Goal: Transaction & Acquisition: Subscribe to service/newsletter

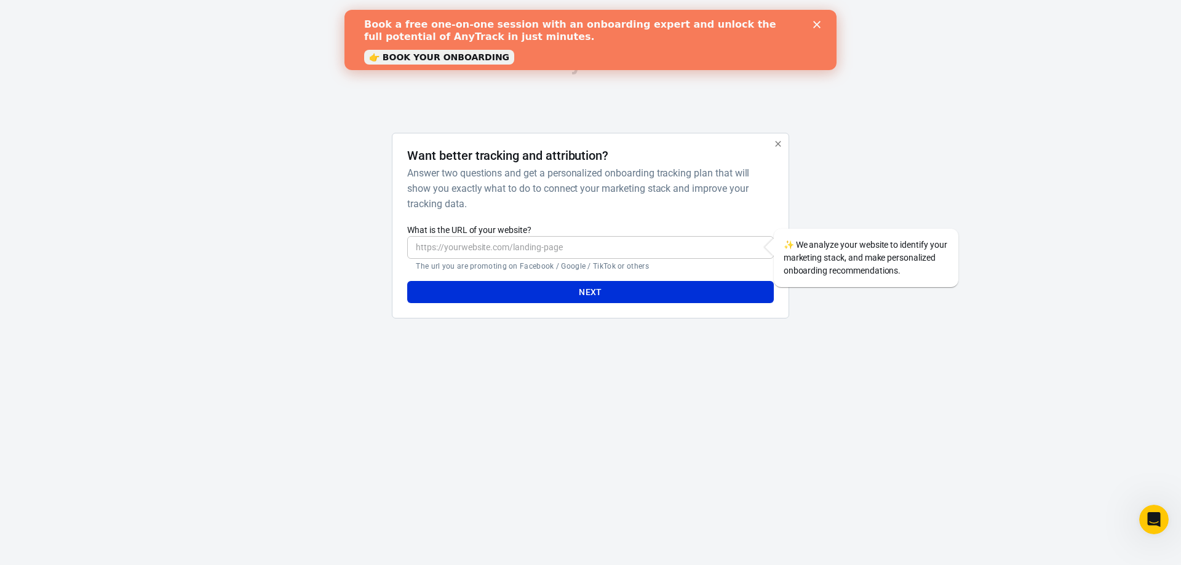
click at [587, 241] on input "What is the URL of your website?" at bounding box center [590, 247] width 366 height 23
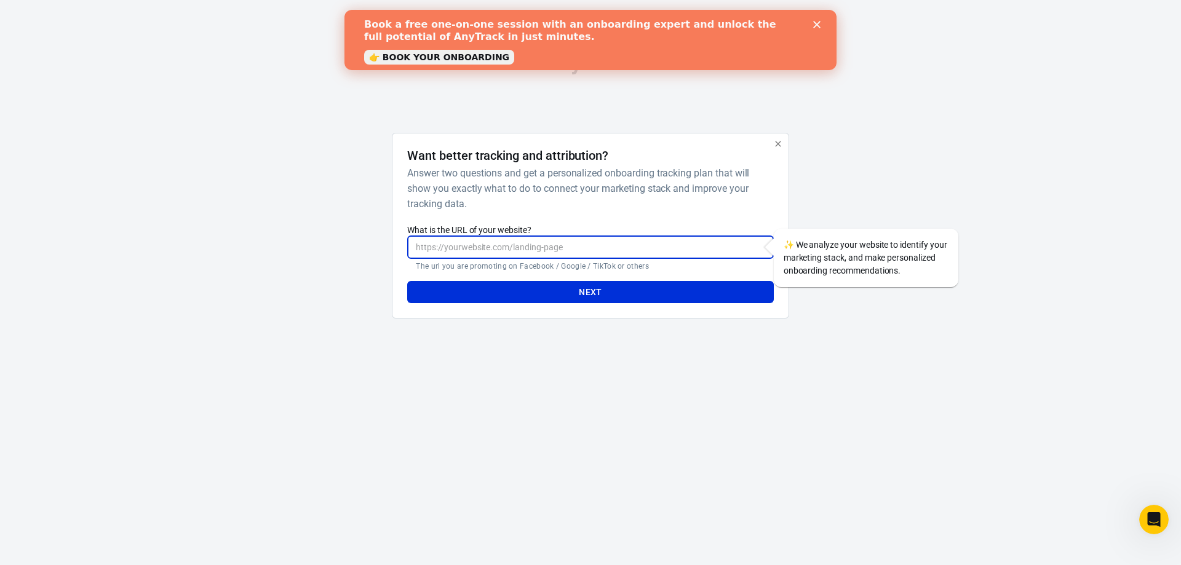
paste input "https://www.sleepbetterinfo.com/"
type input "https://www.sleepbetterinfo.com/"
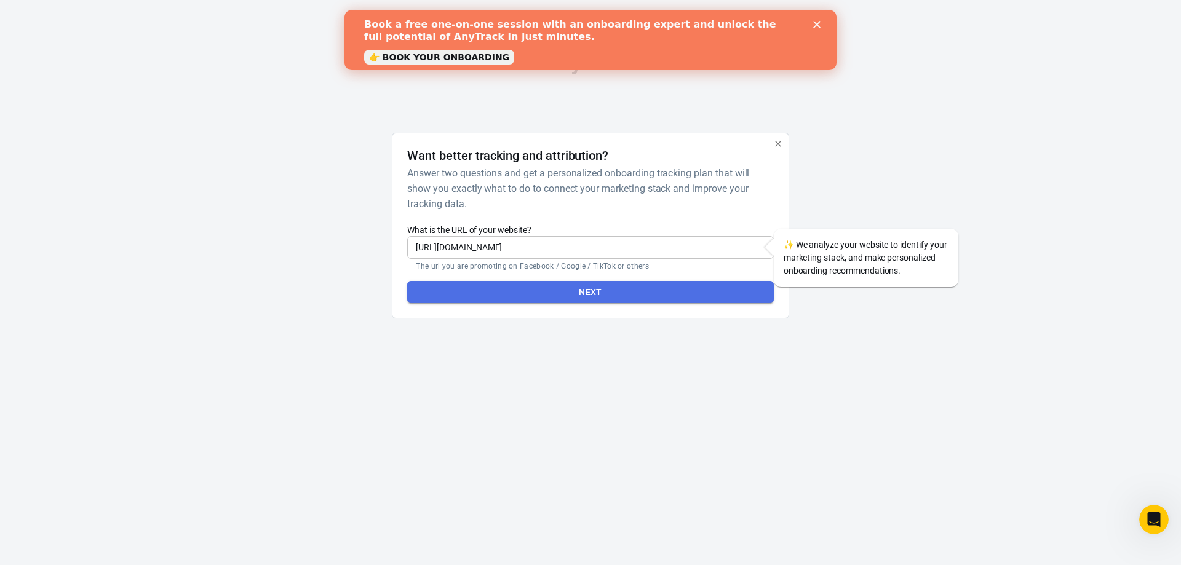
click at [596, 295] on button "Next" at bounding box center [590, 292] width 366 height 23
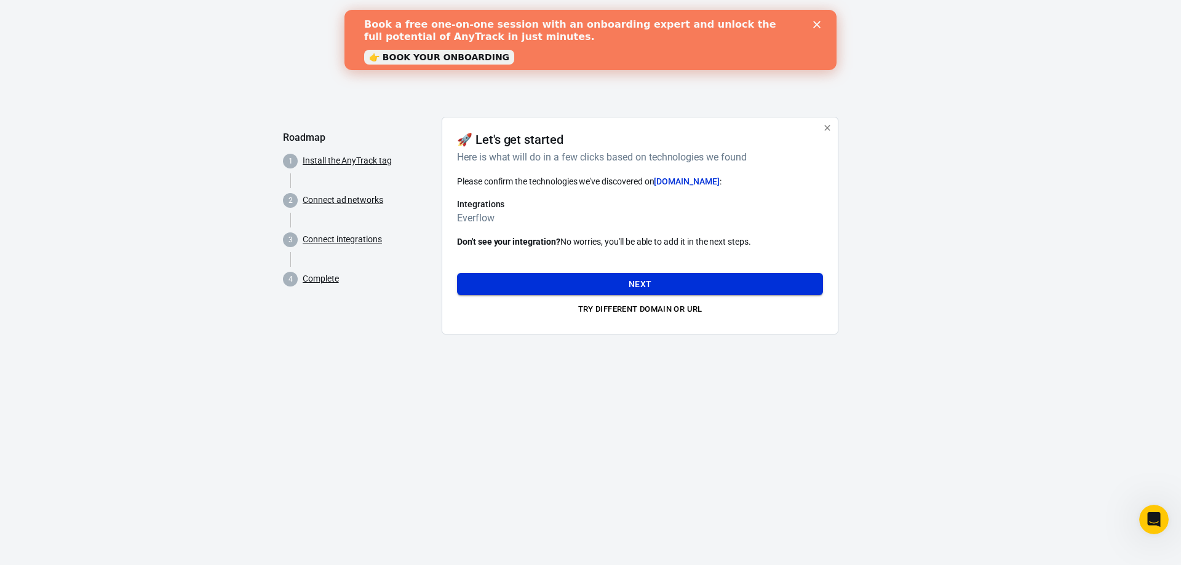
click at [631, 285] on button "Next" at bounding box center [640, 284] width 366 height 23
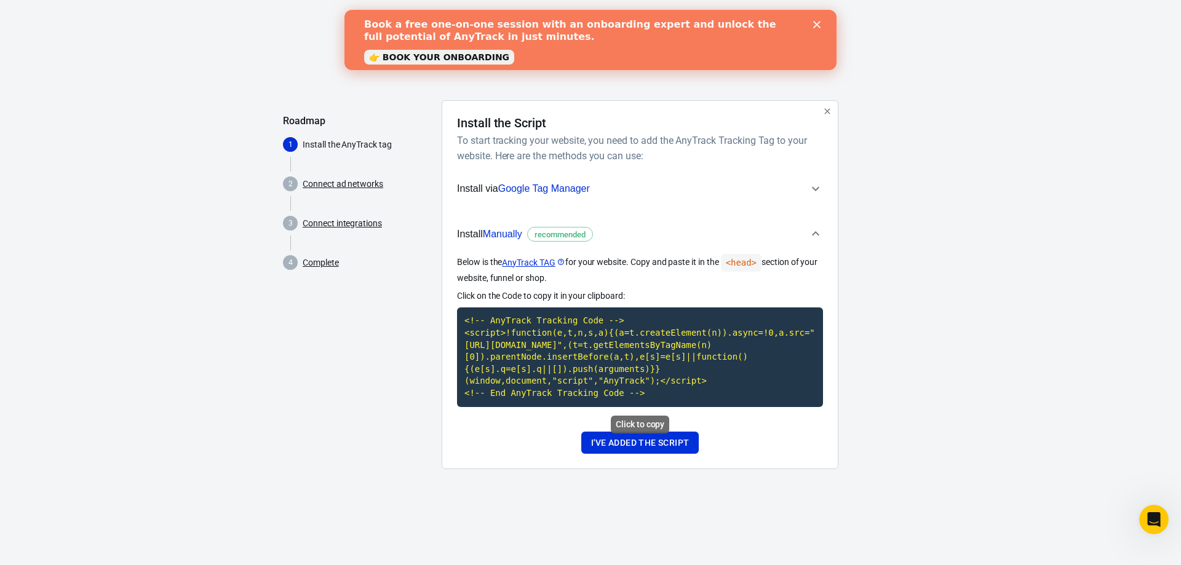
click at [620, 362] on code "<!-- AnyTrack Tracking Code --> <script>!function(e,t,n,s,a){(a=t.createElement…" at bounding box center [640, 357] width 366 height 99
click at [642, 448] on button "I've added the script" at bounding box center [639, 443] width 117 height 23
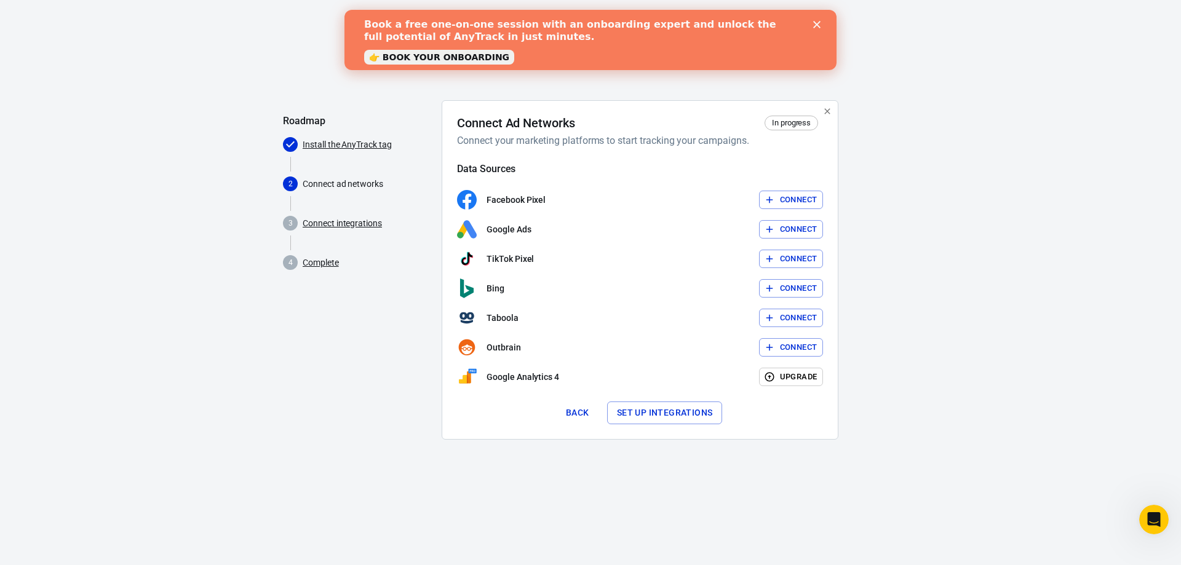
click at [781, 203] on button "Connect" at bounding box center [791, 200] width 65 height 19
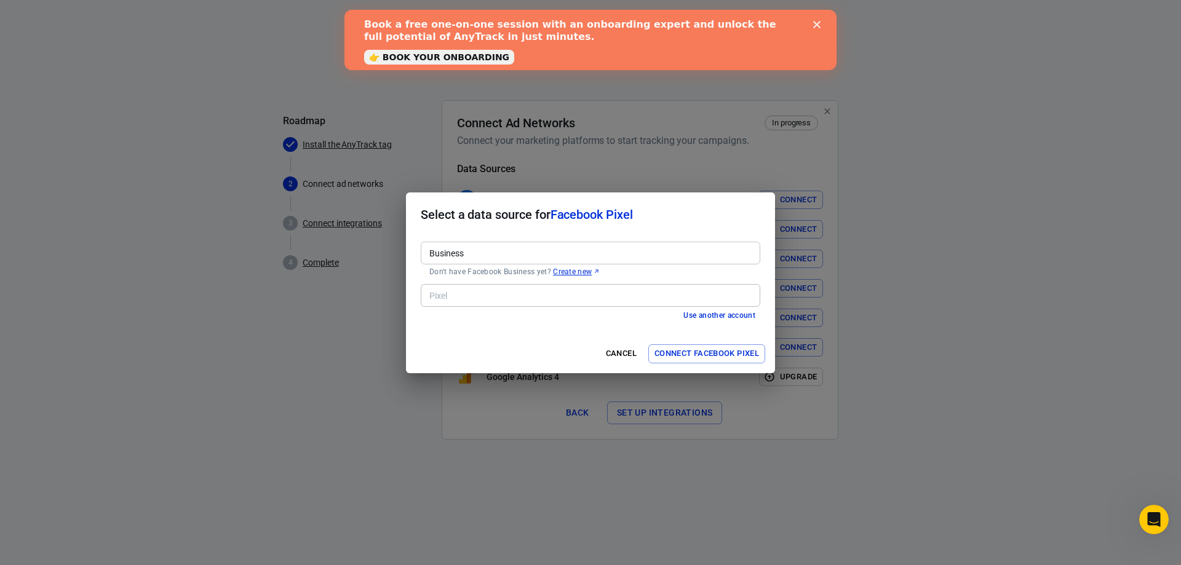
click at [496, 253] on input "Business" at bounding box center [589, 252] width 330 height 15
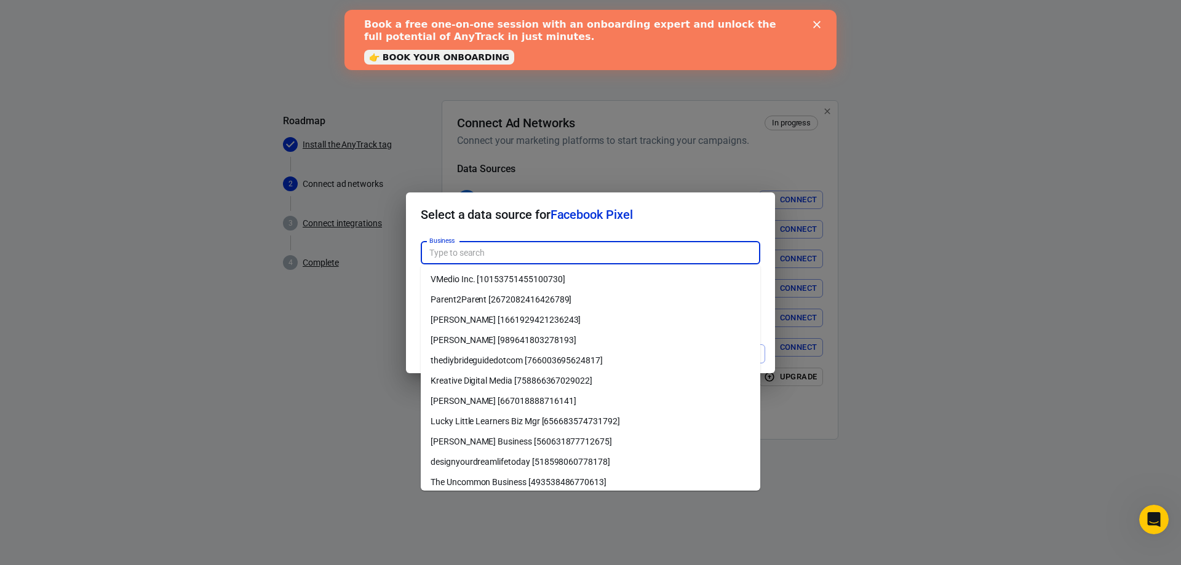
click at [662, 384] on li "Kreative Digital Media [758866367029022]" at bounding box center [591, 381] width 340 height 20
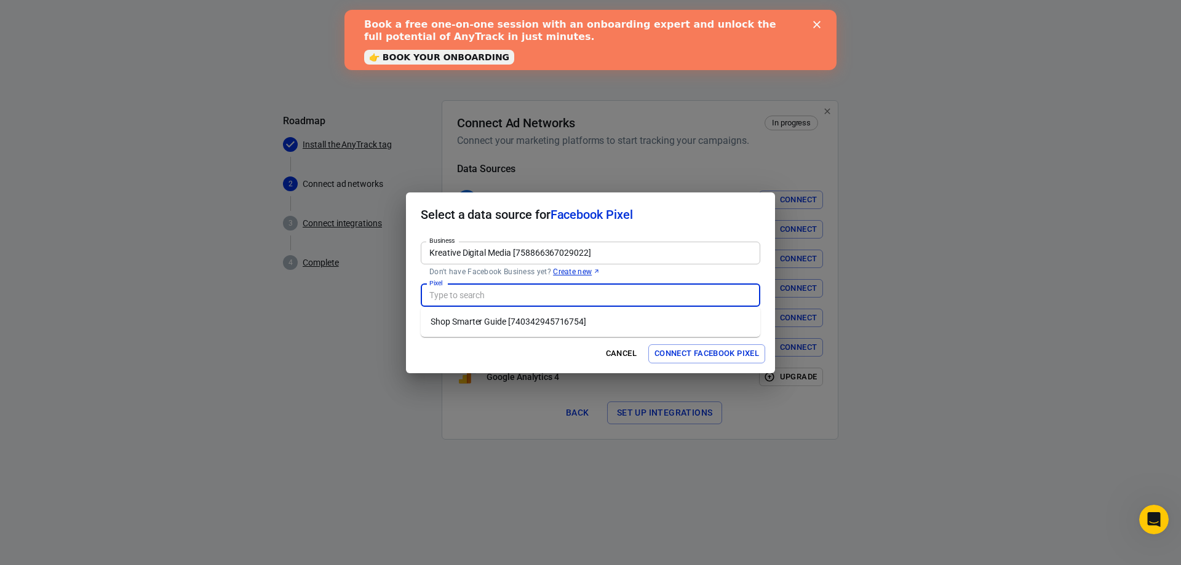
click at [496, 296] on input "Pixel" at bounding box center [589, 295] width 330 height 15
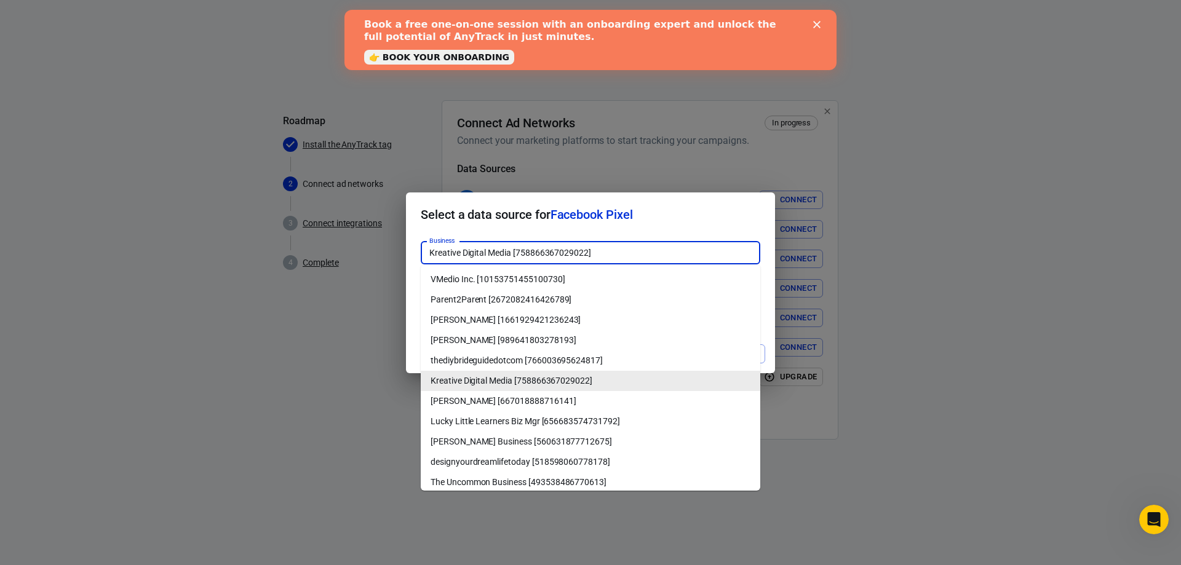
click at [606, 257] on input "Kreative Digital Media [758866367029022]" at bounding box center [589, 252] width 330 height 15
click at [624, 337] on li "Kara Charron [989641803278193]" at bounding box center [591, 340] width 340 height 20
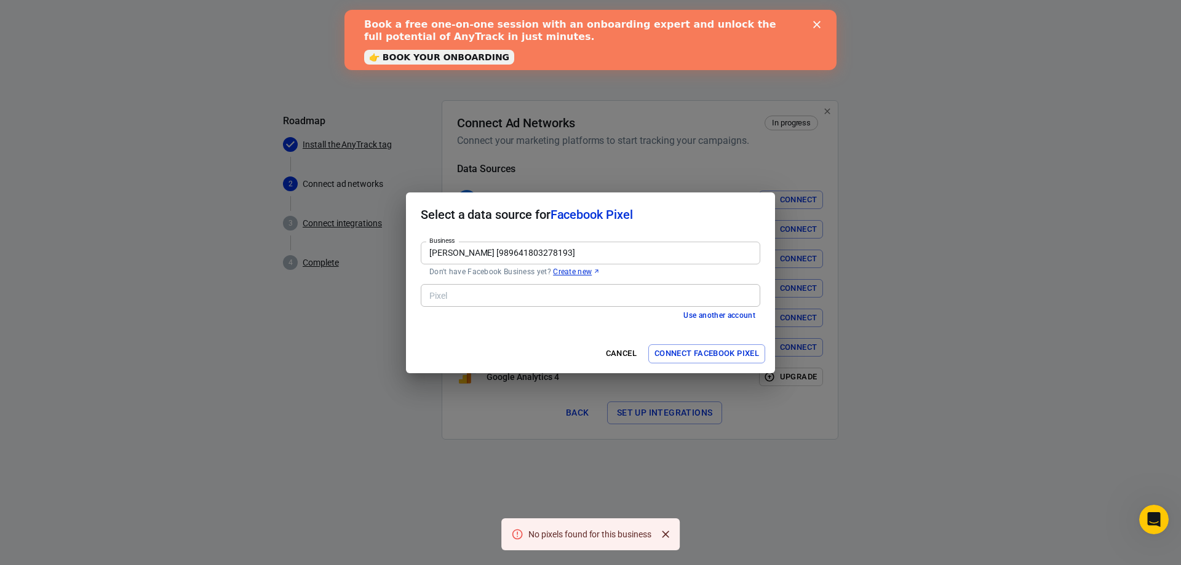
click at [581, 251] on input "Kara Charron [989641803278193]" at bounding box center [589, 252] width 330 height 15
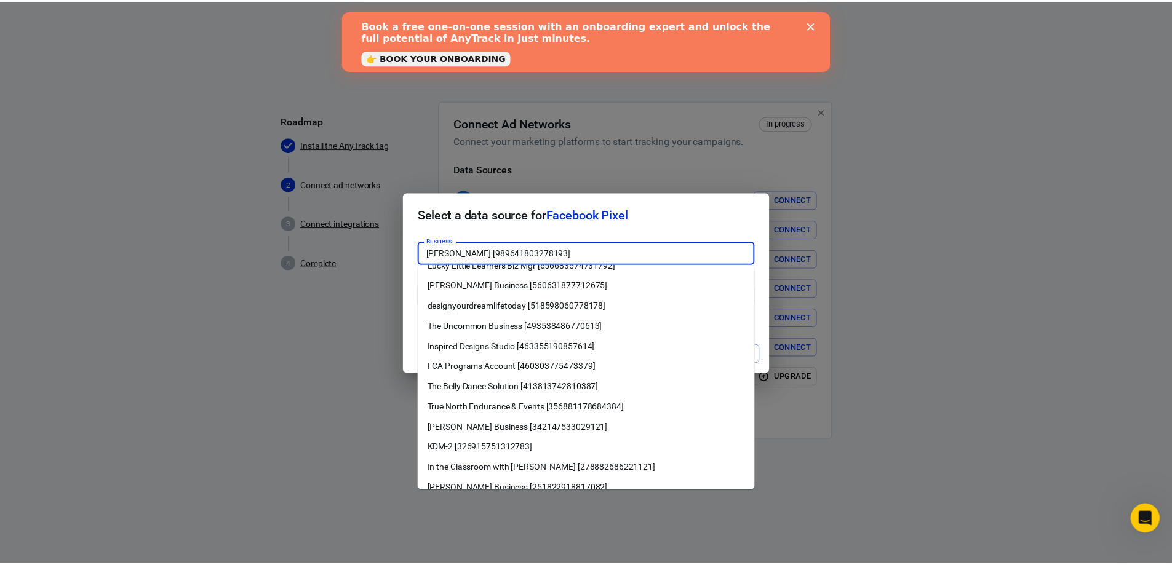
scroll to position [185, 0]
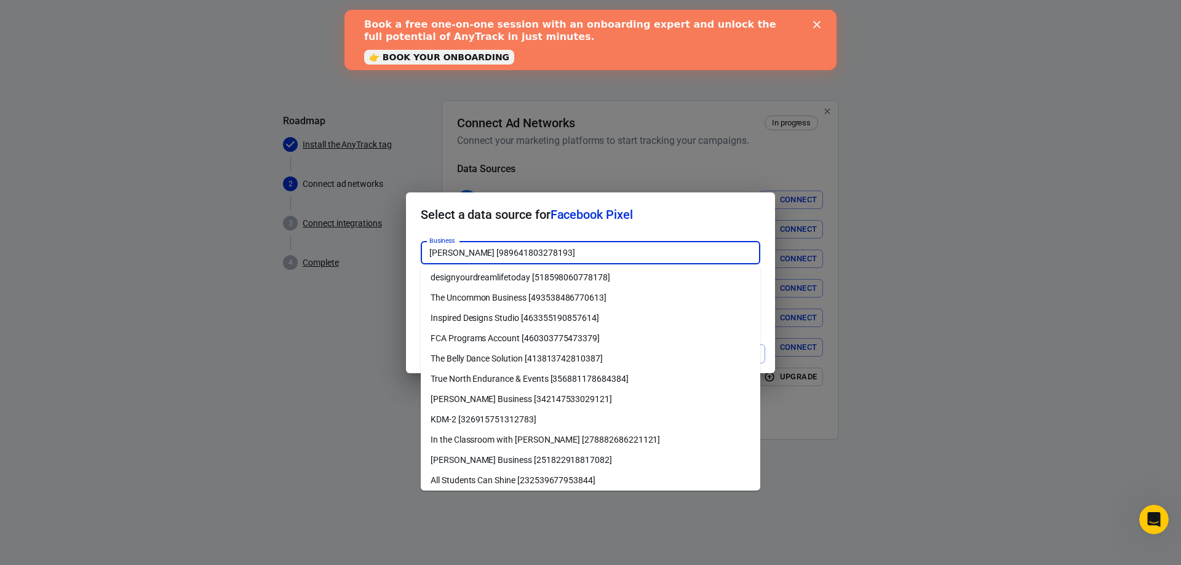
click at [571, 402] on li "Kara Charron's Business [342147533029121]" at bounding box center [591, 399] width 340 height 20
type input "Kara Charron's Business [342147533029121]"
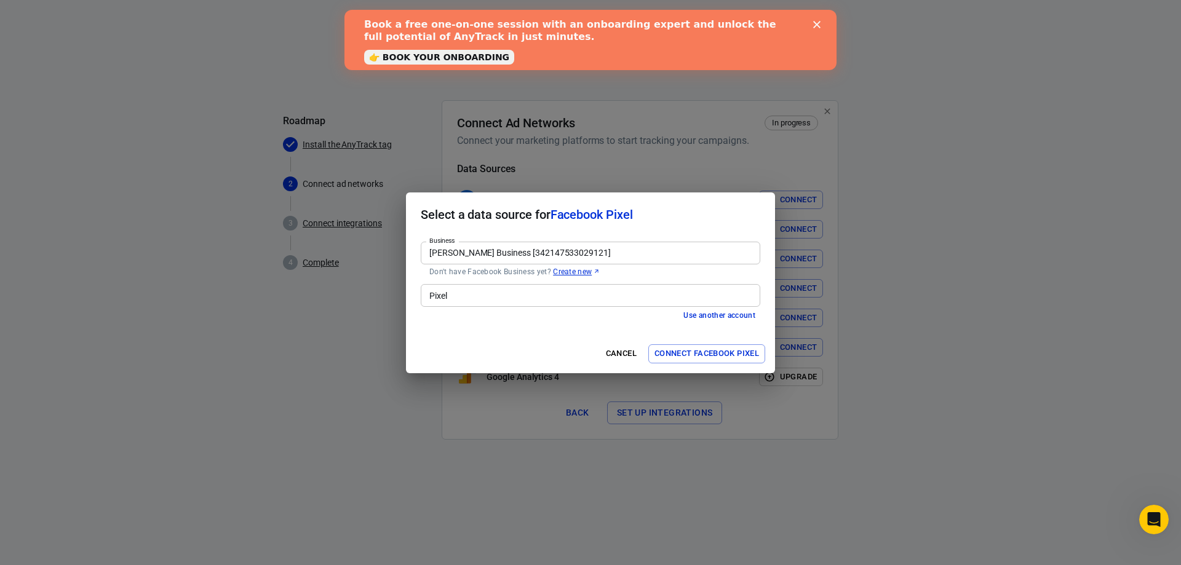
click at [477, 296] on input "Pixel" at bounding box center [589, 295] width 330 height 15
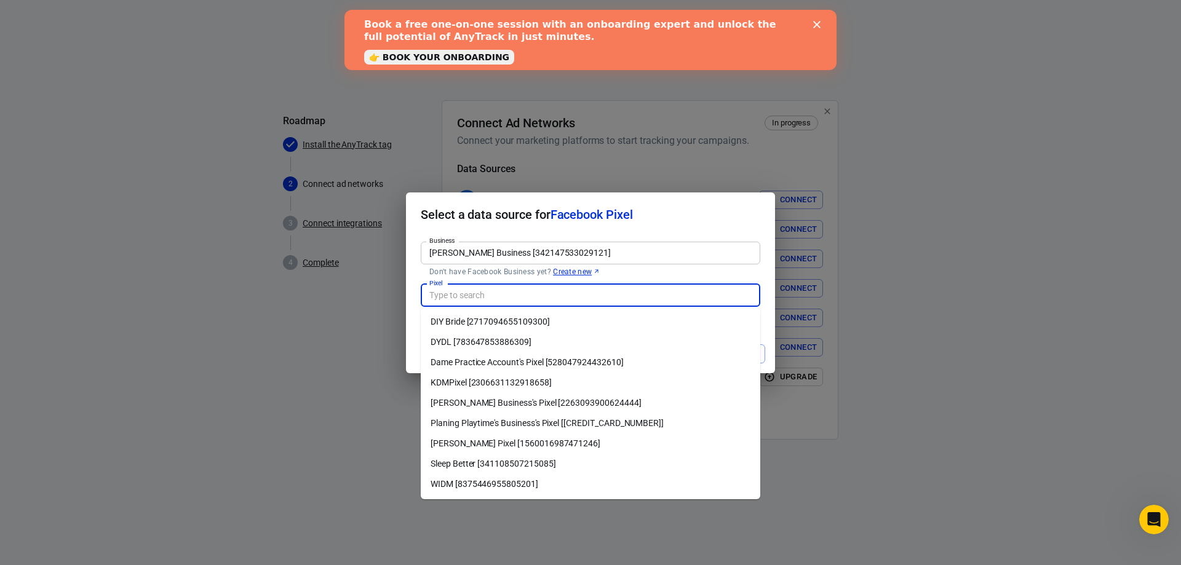
click at [516, 461] on li "Sleep Better [341108507215085]" at bounding box center [591, 464] width 340 height 20
type input "Sleep Better [341108507215085]"
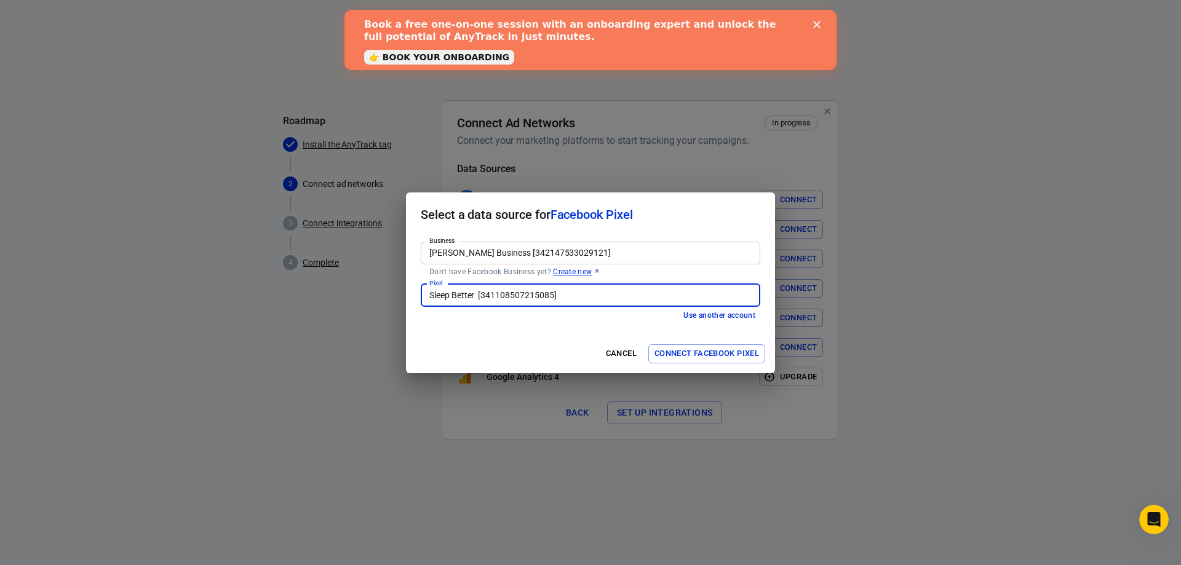
click at [694, 357] on button "Connect Facebook Pixel" at bounding box center [706, 353] width 117 height 19
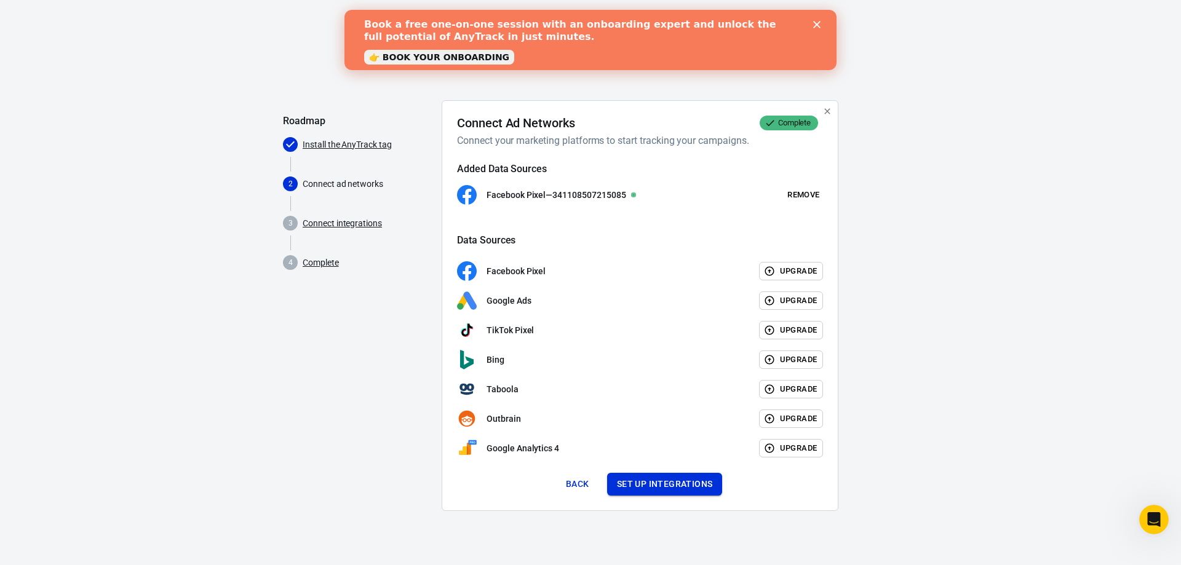
click at [656, 491] on button "Set up integrations" at bounding box center [665, 484] width 116 height 23
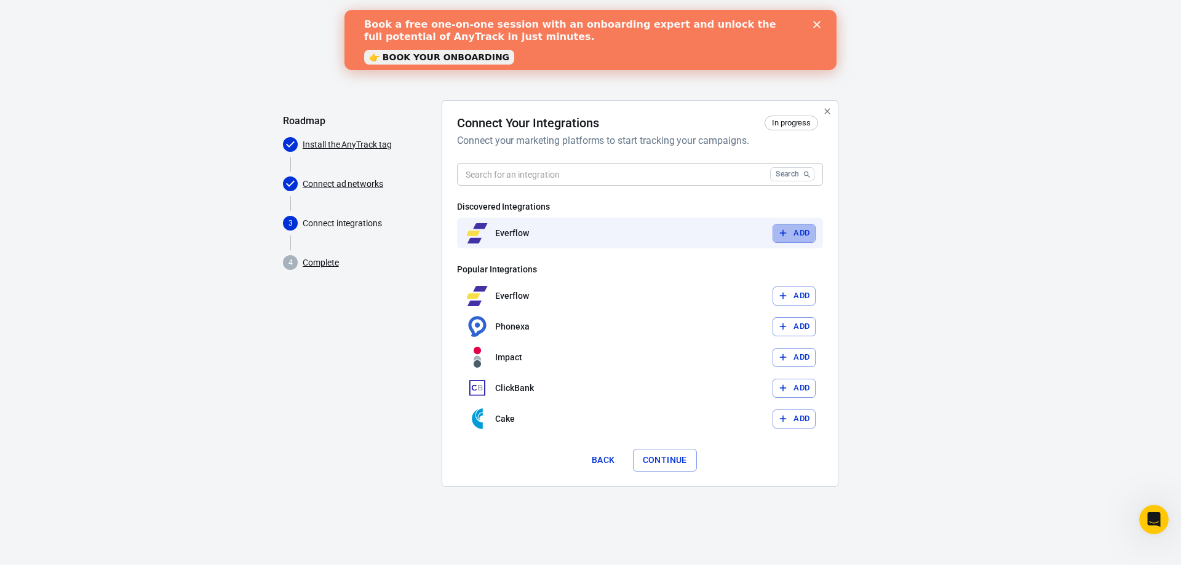
click at [808, 237] on button "Add" at bounding box center [794, 233] width 43 height 19
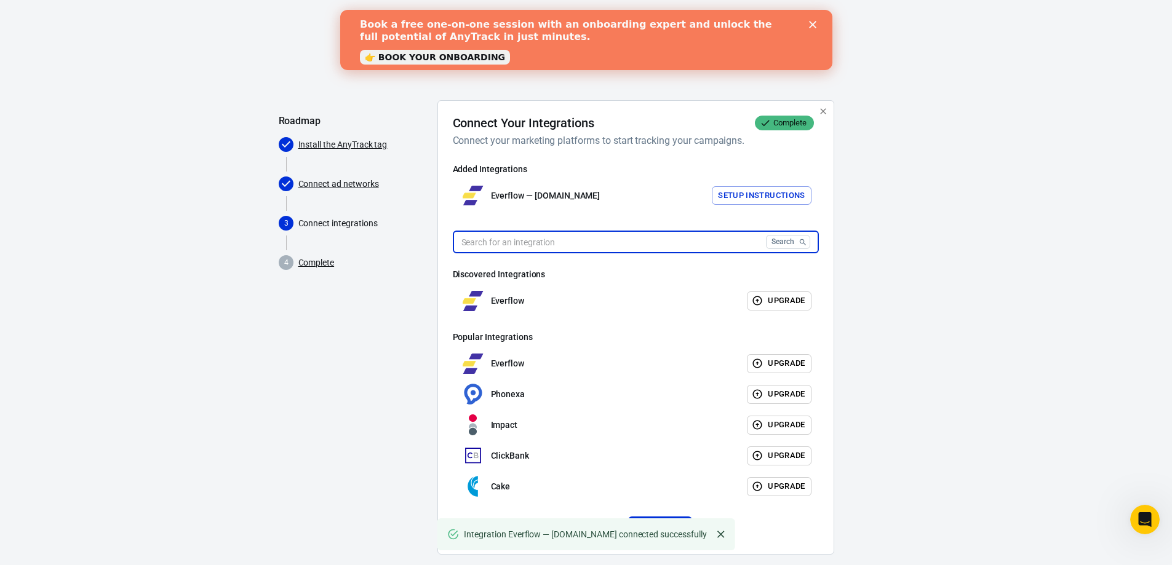
click at [620, 245] on input "text" at bounding box center [607, 242] width 308 height 23
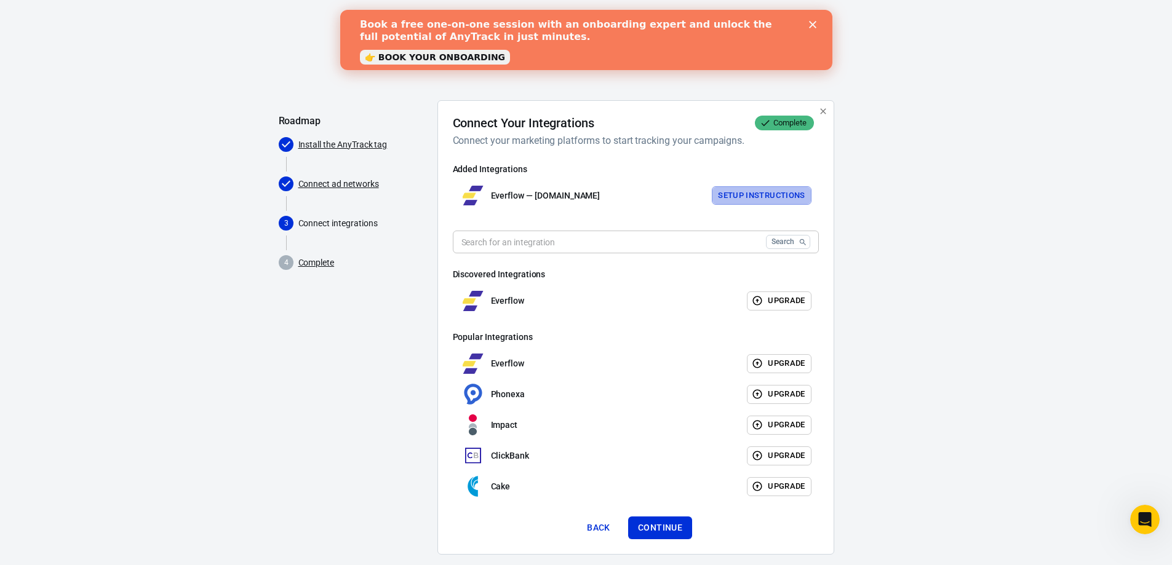
click at [737, 197] on button "Setup Instructions" at bounding box center [762, 195] width 100 height 19
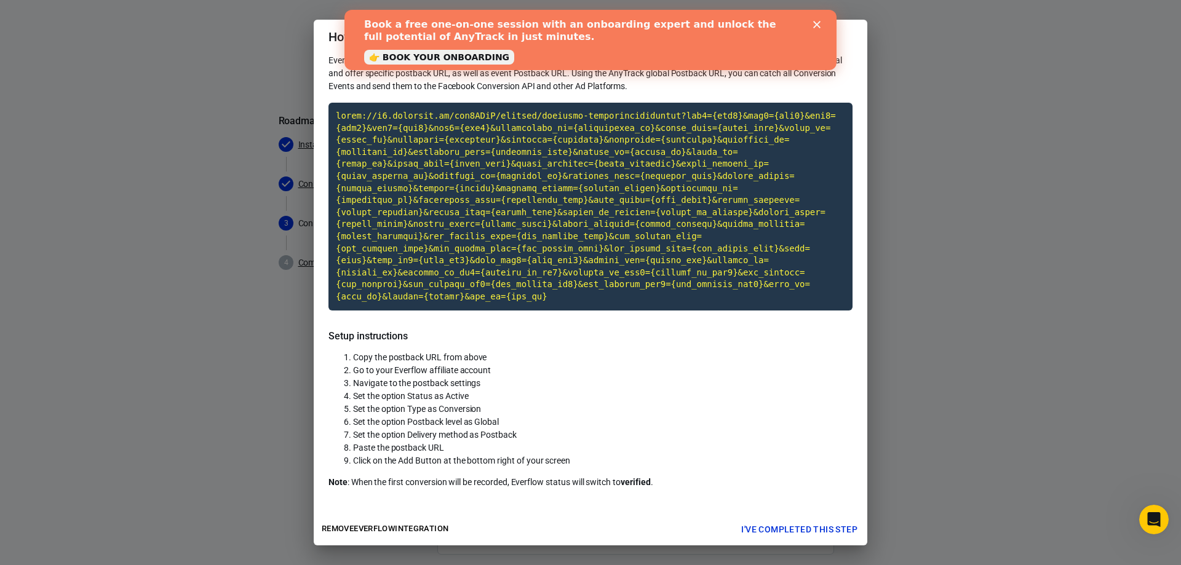
click at [817, 22] on icon "Close" at bounding box center [816, 24] width 7 height 7
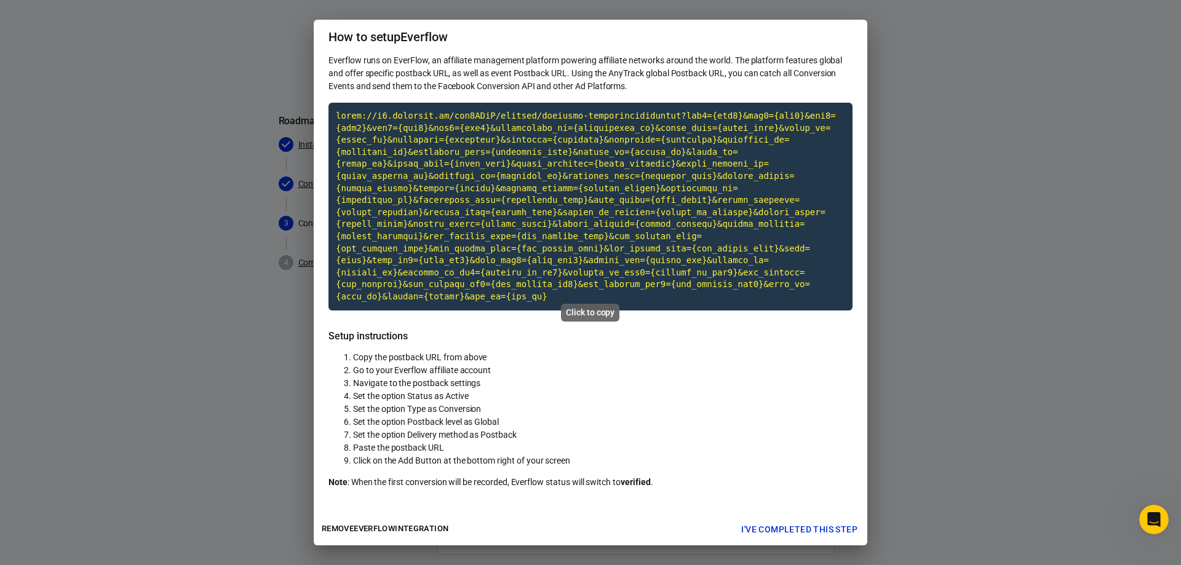
click at [611, 224] on code "Click to copy" at bounding box center [590, 207] width 524 height 208
click at [785, 519] on button "I've completed this step" at bounding box center [799, 530] width 126 height 23
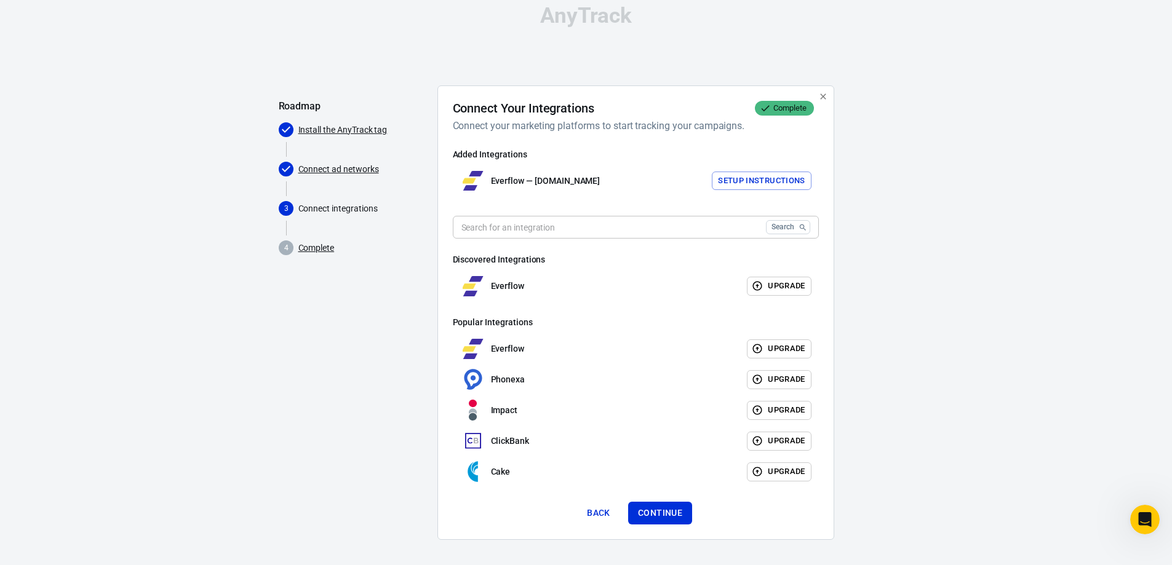
scroll to position [19, 0]
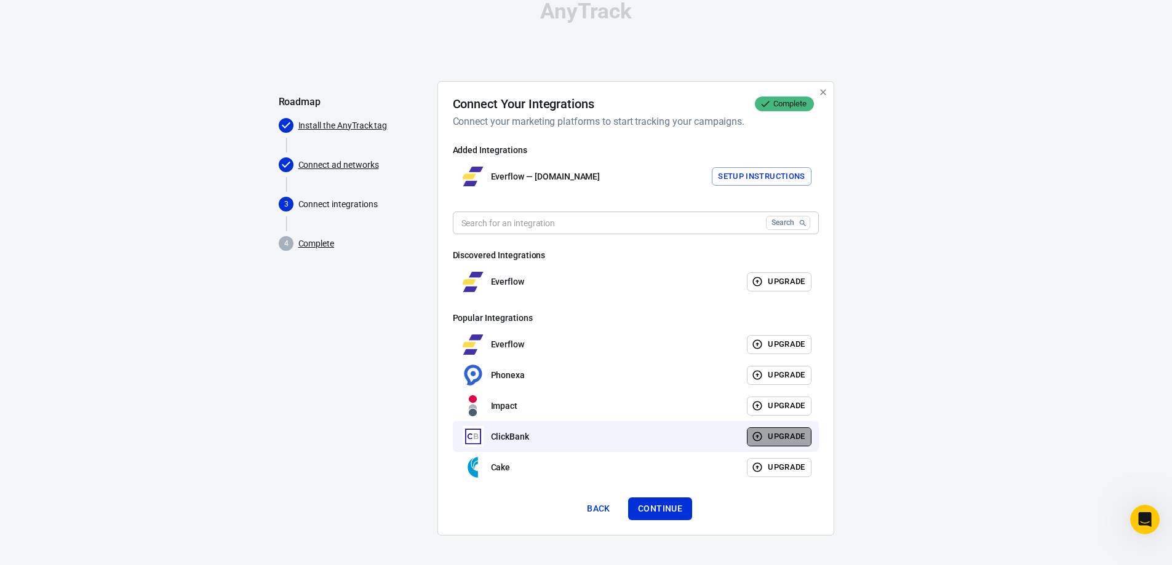
click at [784, 439] on button "Upgrade" at bounding box center [779, 437] width 65 height 19
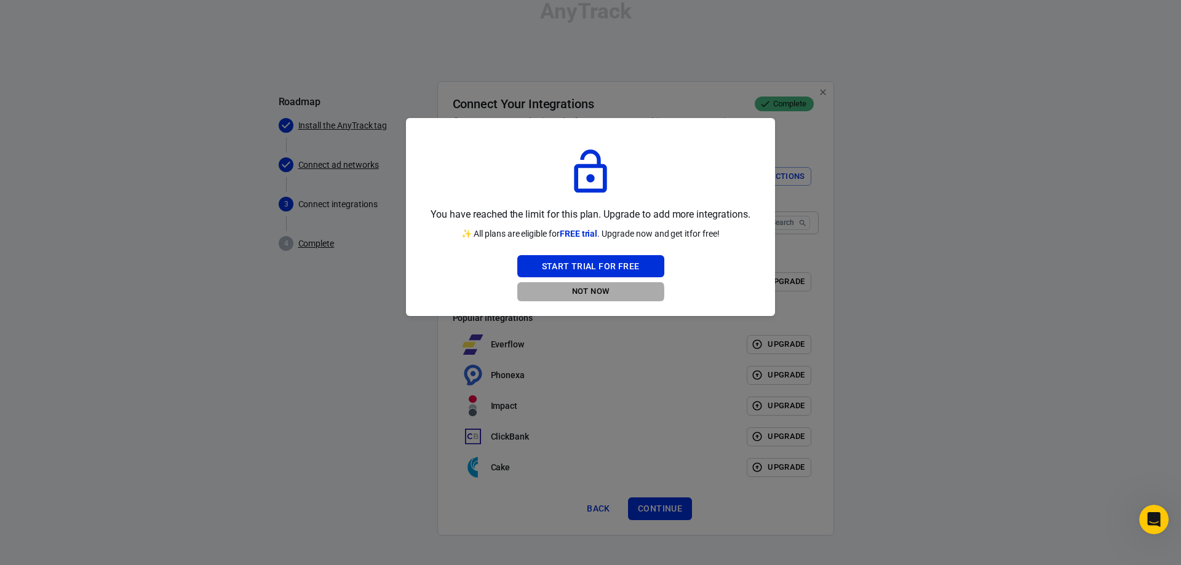
click at [582, 292] on button "Not Now" at bounding box center [590, 291] width 147 height 19
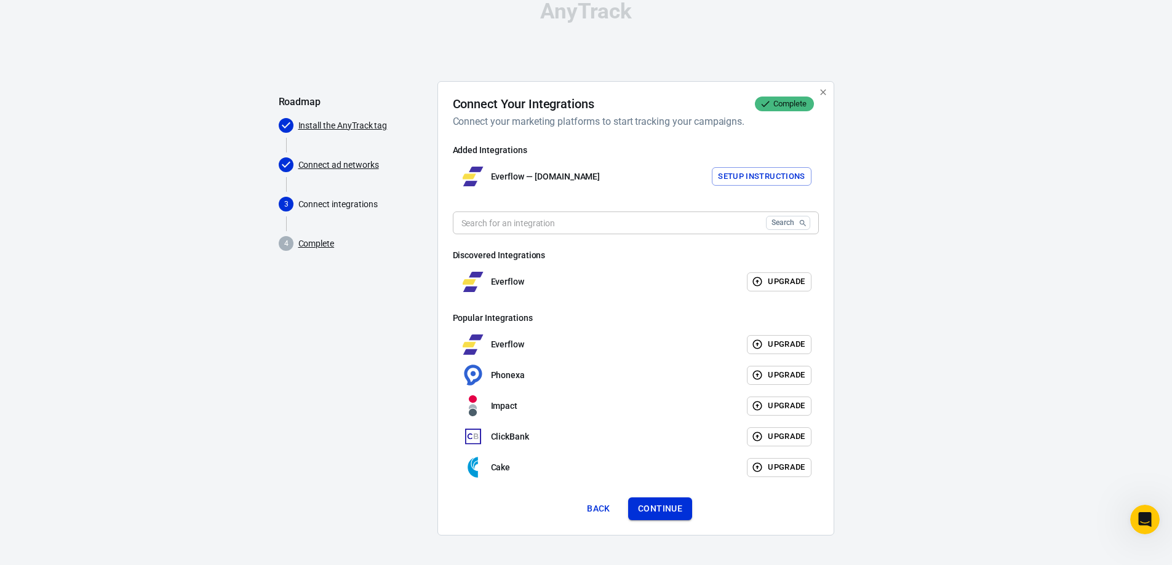
click at [671, 507] on button "Continue" at bounding box center [660, 509] width 64 height 23
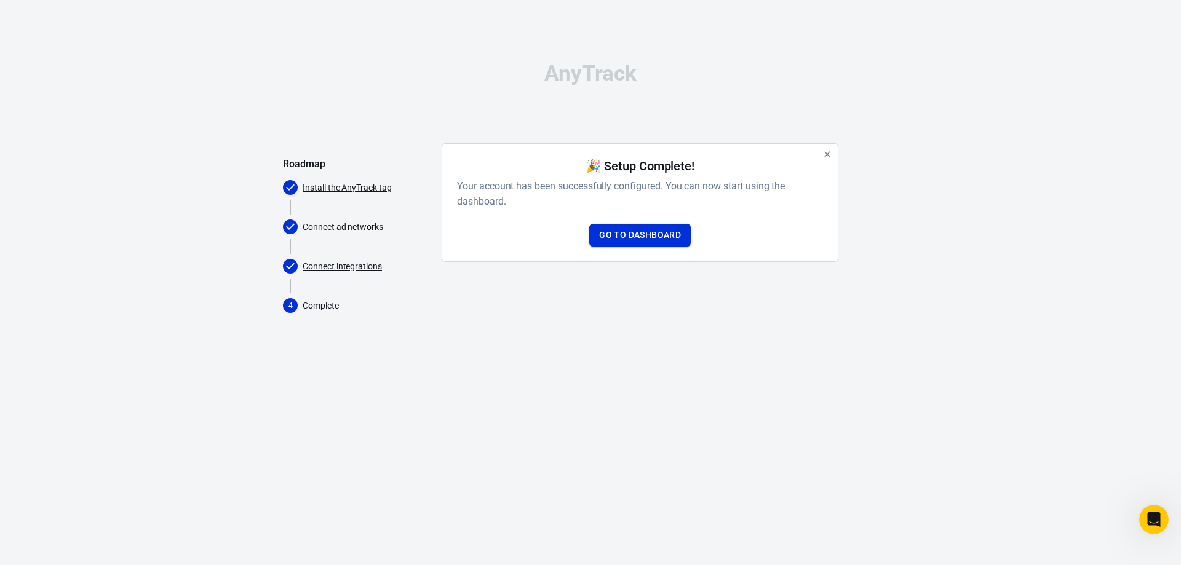
click at [654, 227] on link "Go to Dashboard" at bounding box center [639, 235] width 101 height 23
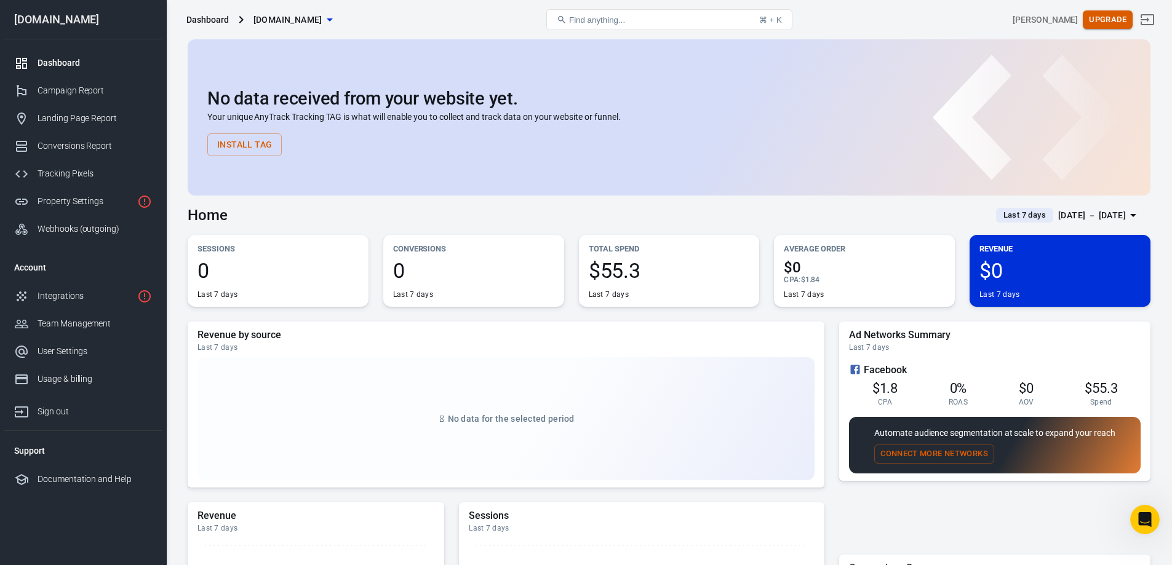
click at [1128, 17] on button "Upgrade" at bounding box center [1108, 19] width 50 height 19
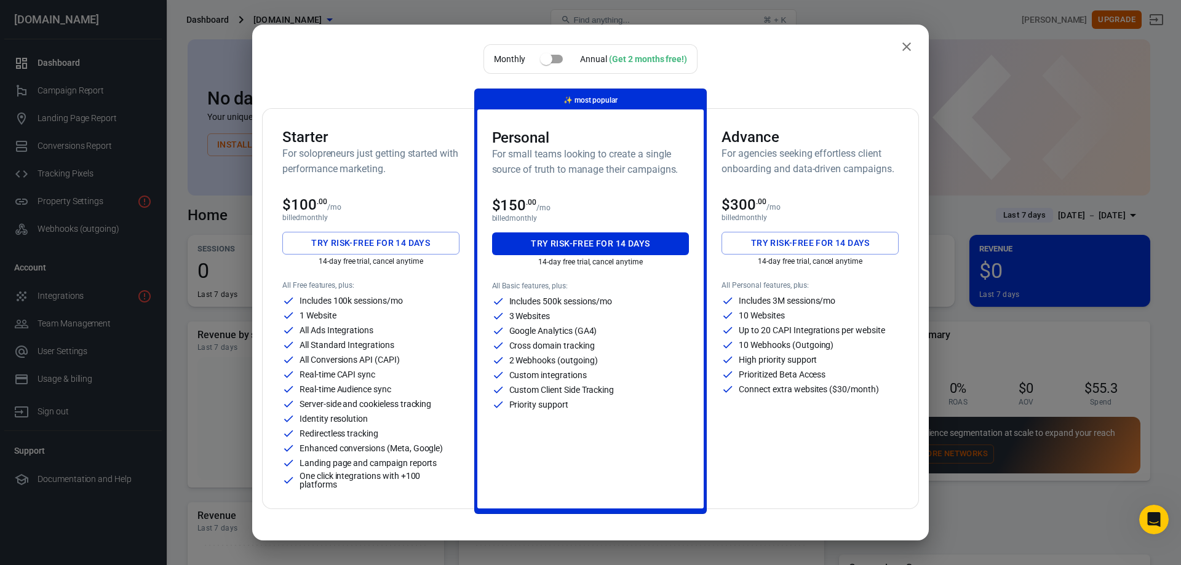
click at [899, 44] on icon "close" at bounding box center [906, 46] width 15 height 15
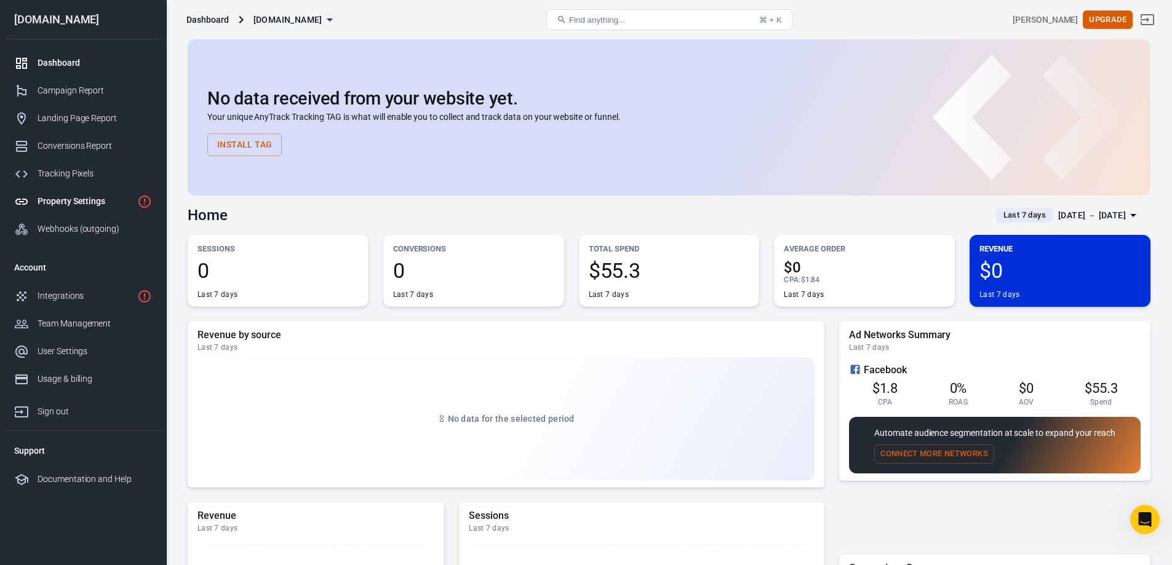
click at [57, 203] on div "Property Settings" at bounding box center [85, 201] width 95 height 13
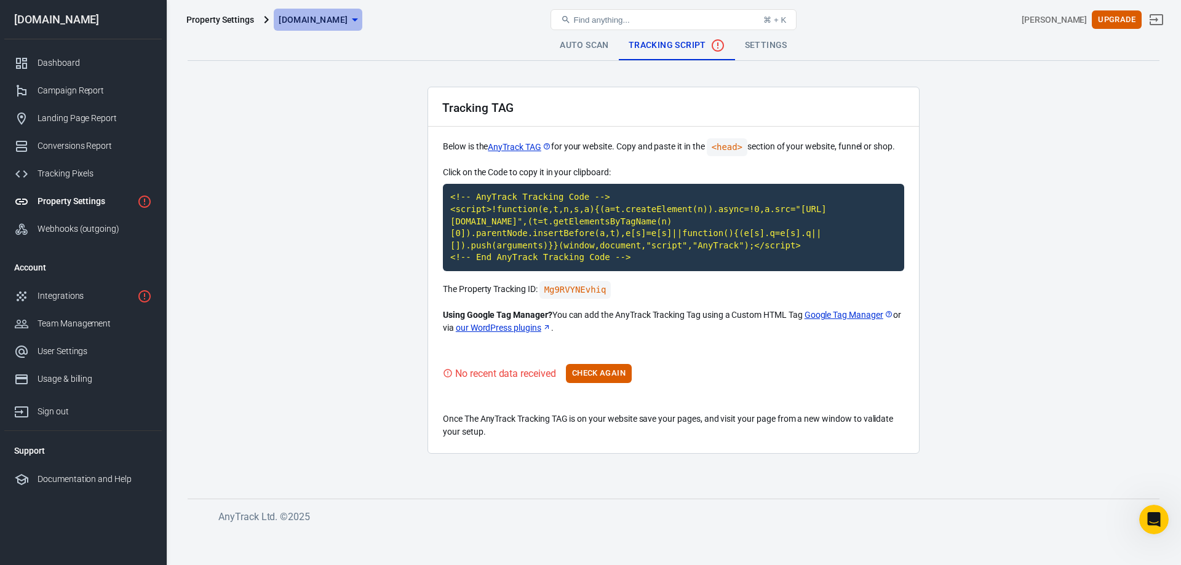
click at [362, 17] on icon "button" at bounding box center [355, 19] width 15 height 15
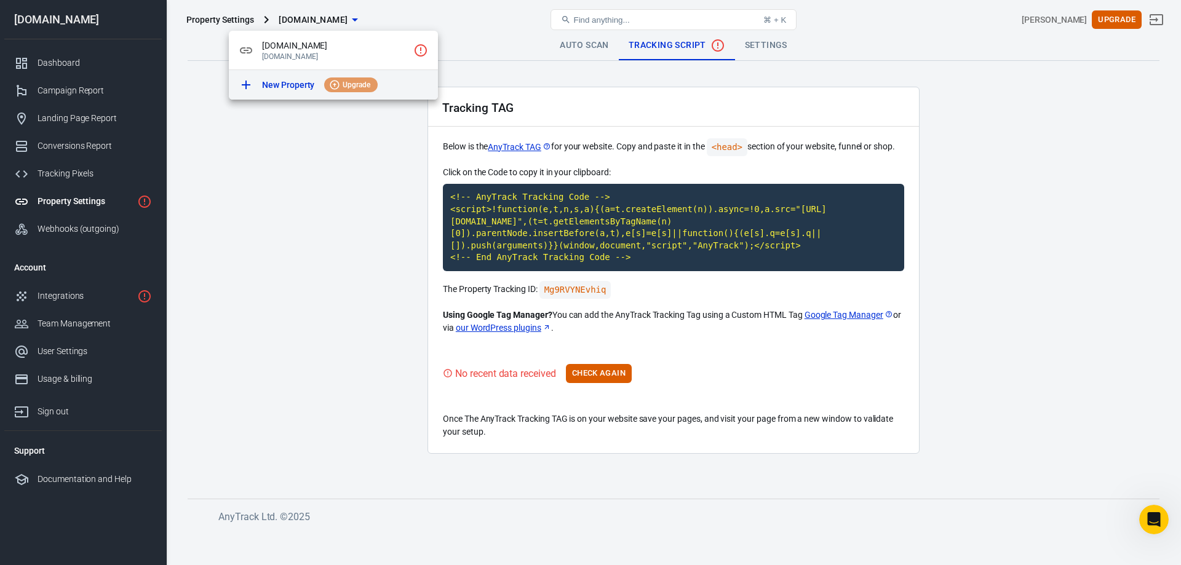
click at [350, 81] on span "Upgrade" at bounding box center [357, 84] width 38 height 11
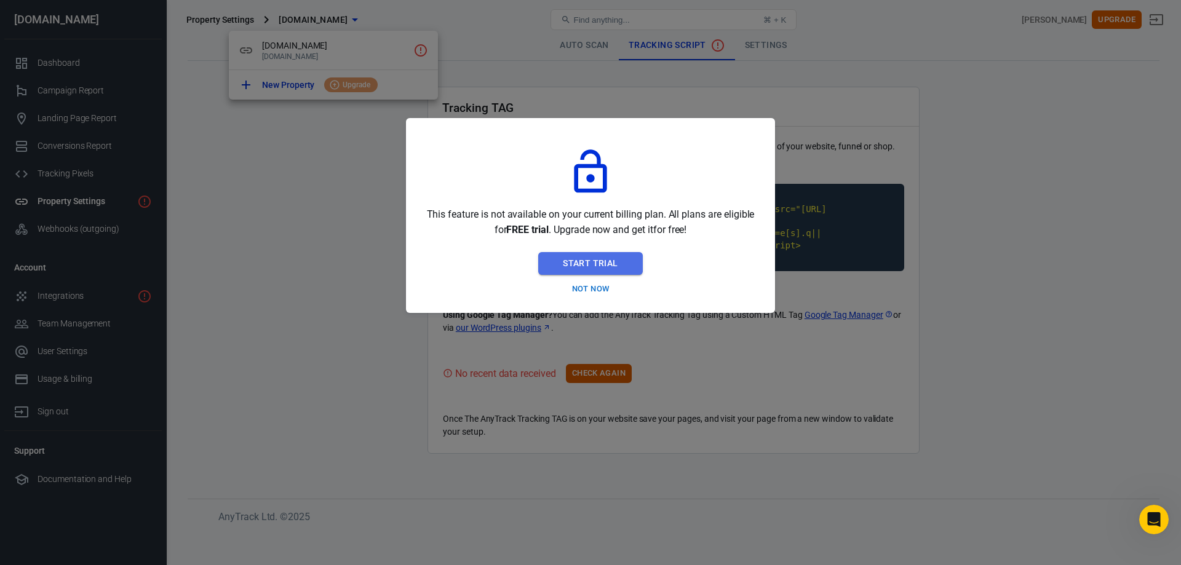
click at [620, 263] on button "Start Trial" at bounding box center [590, 263] width 104 height 23
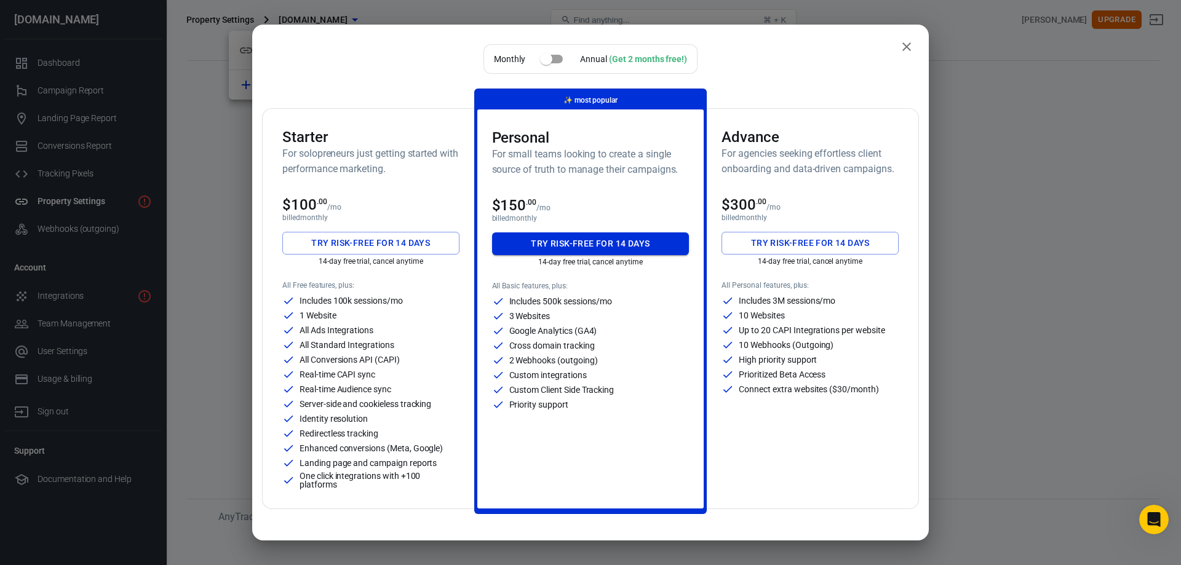
click at [611, 241] on button "Try risk-free for 14 days" at bounding box center [590, 244] width 197 height 23
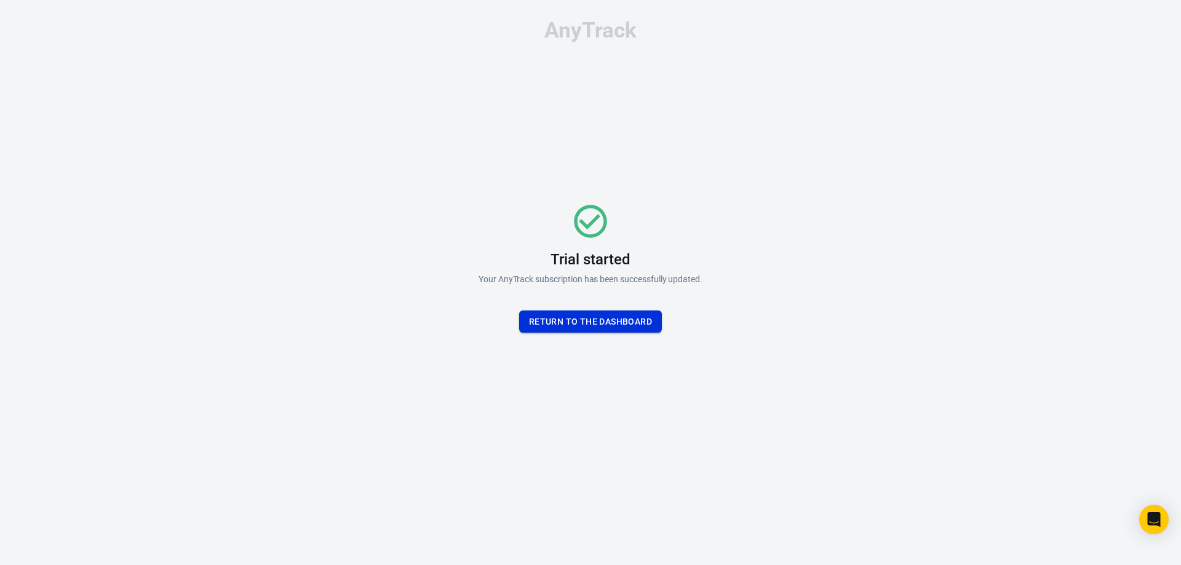
click at [611, 324] on button "Return To the dashboard" at bounding box center [590, 322] width 143 height 23
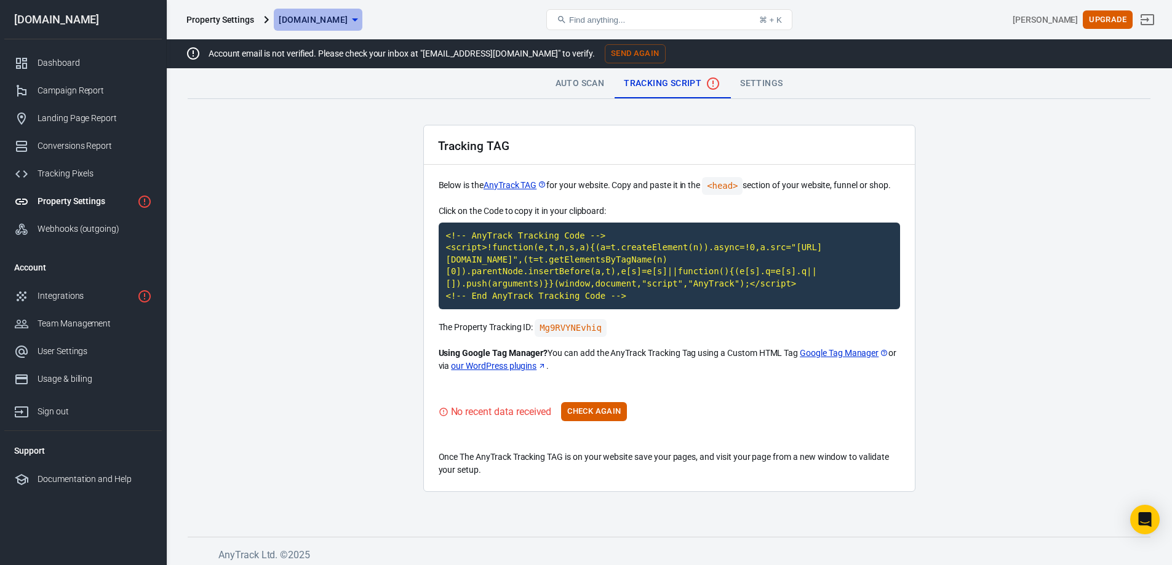
click at [358, 18] on icon "button" at bounding box center [355, 19] width 6 height 3
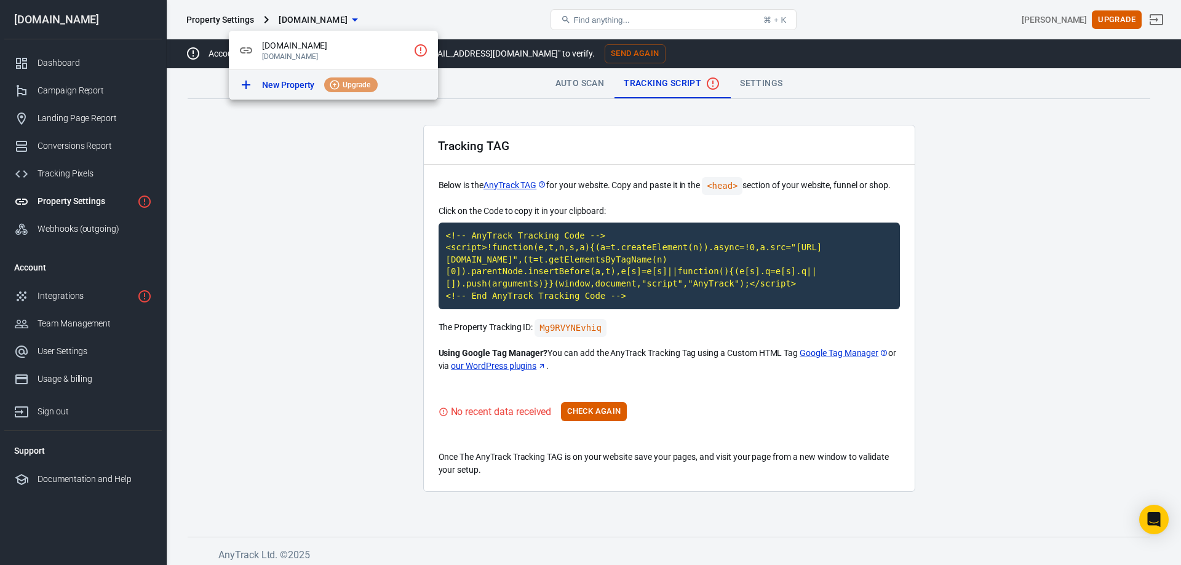
click at [274, 81] on p "New Property" at bounding box center [288, 85] width 52 height 13
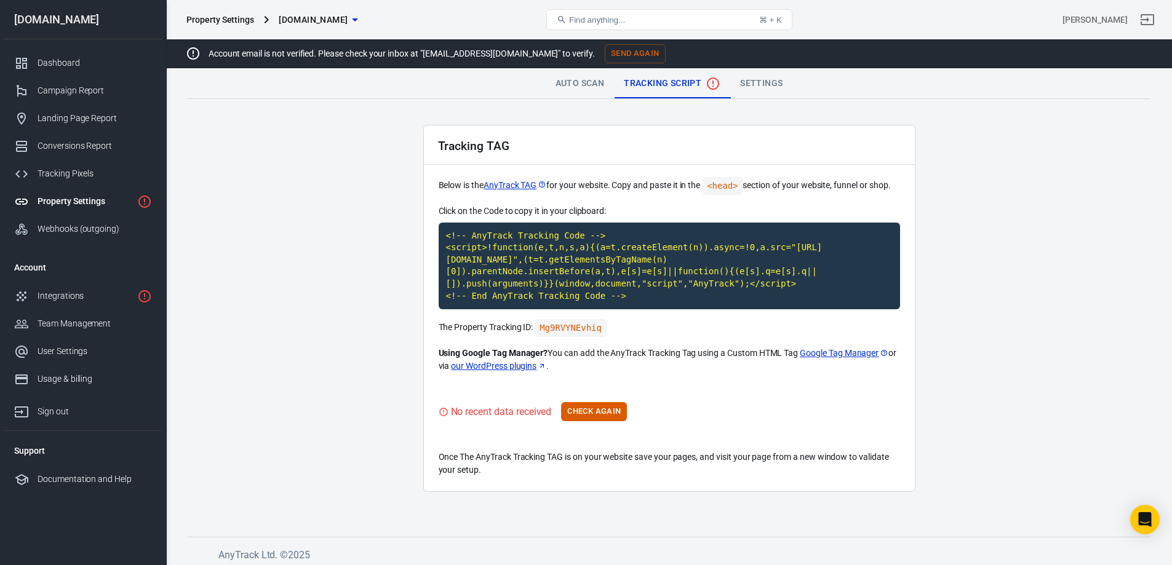
click at [329, 20] on span "[DOMAIN_NAME]" at bounding box center [313, 19] width 69 height 15
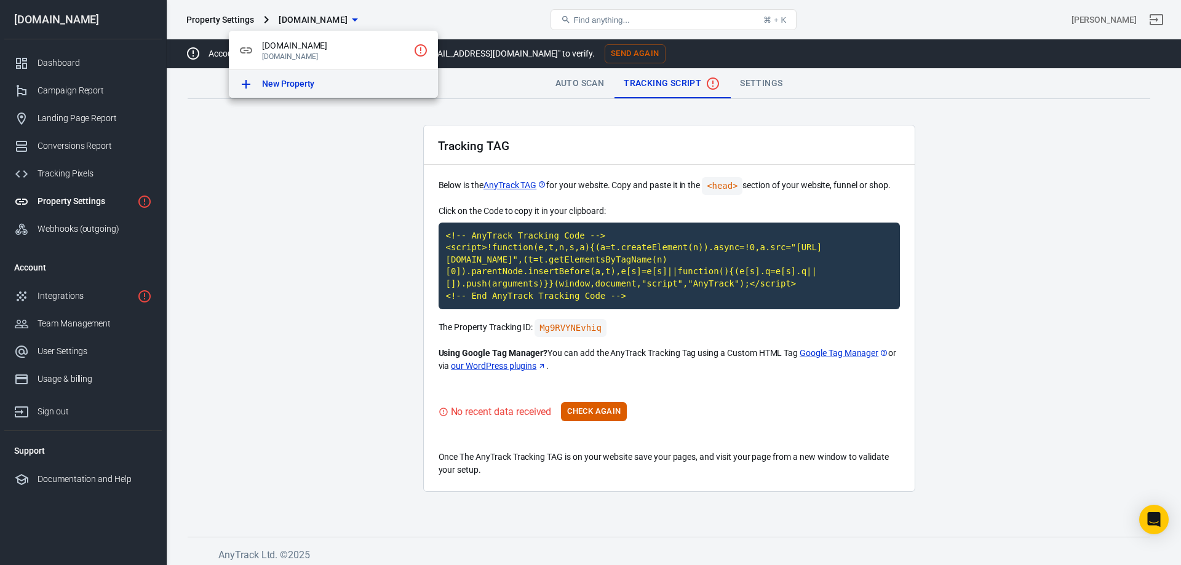
click at [295, 80] on p "New Property" at bounding box center [288, 84] width 52 height 13
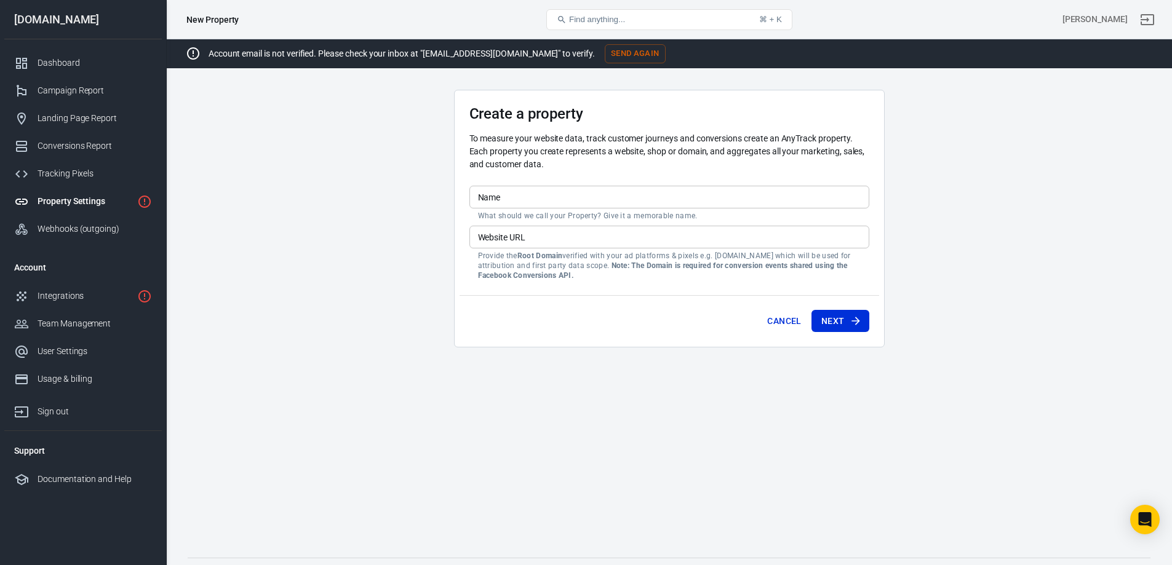
click at [520, 199] on input "Name" at bounding box center [669, 197] width 400 height 23
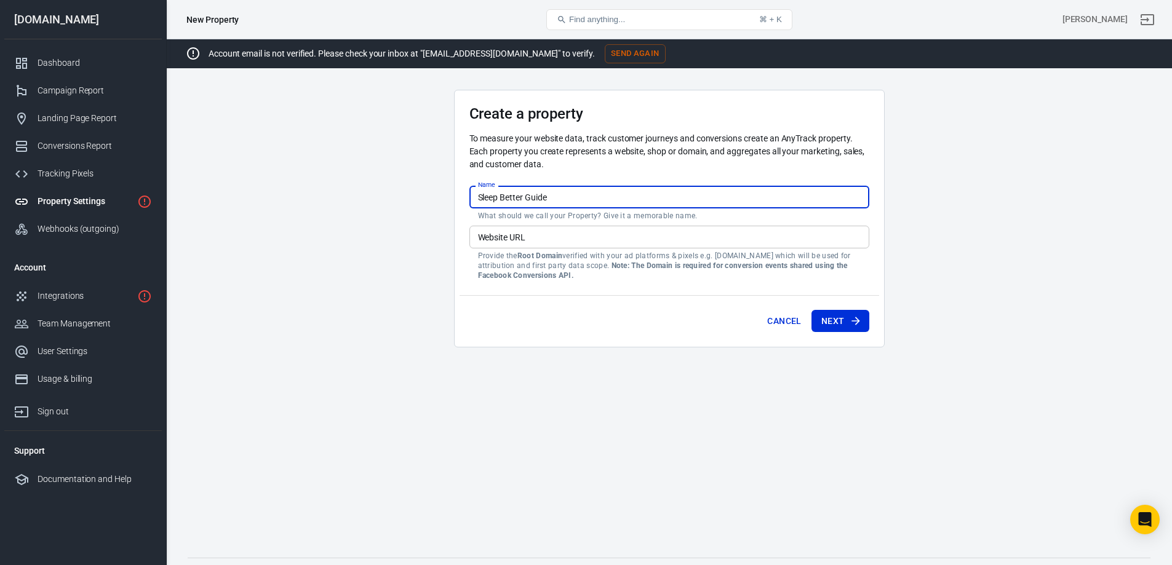
type input "Sleep Better Guide"
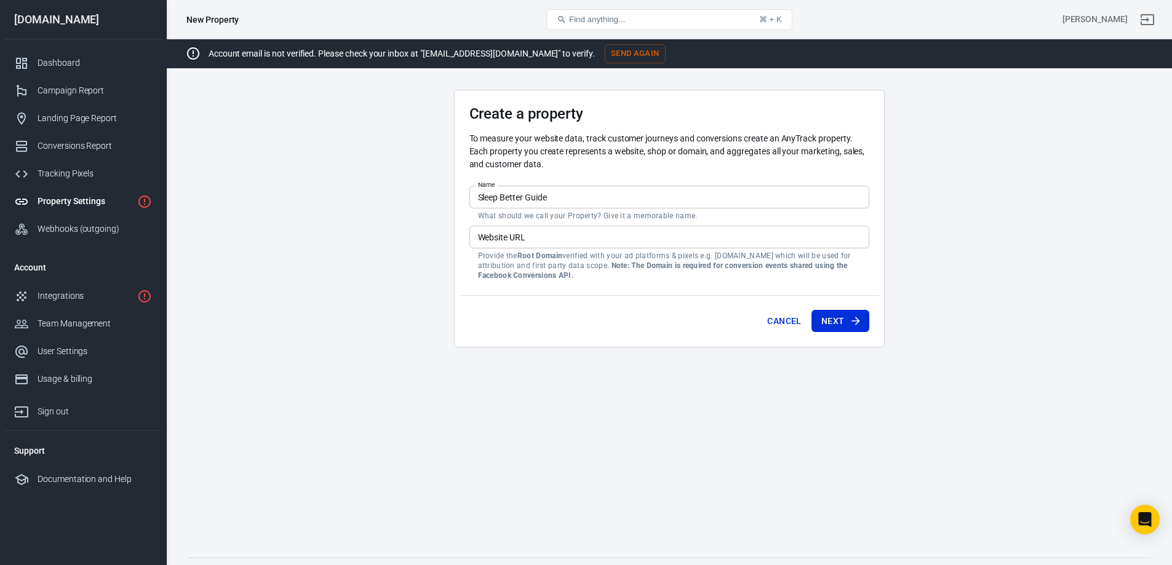
click at [587, 239] on input "Website URL" at bounding box center [669, 237] width 400 height 23
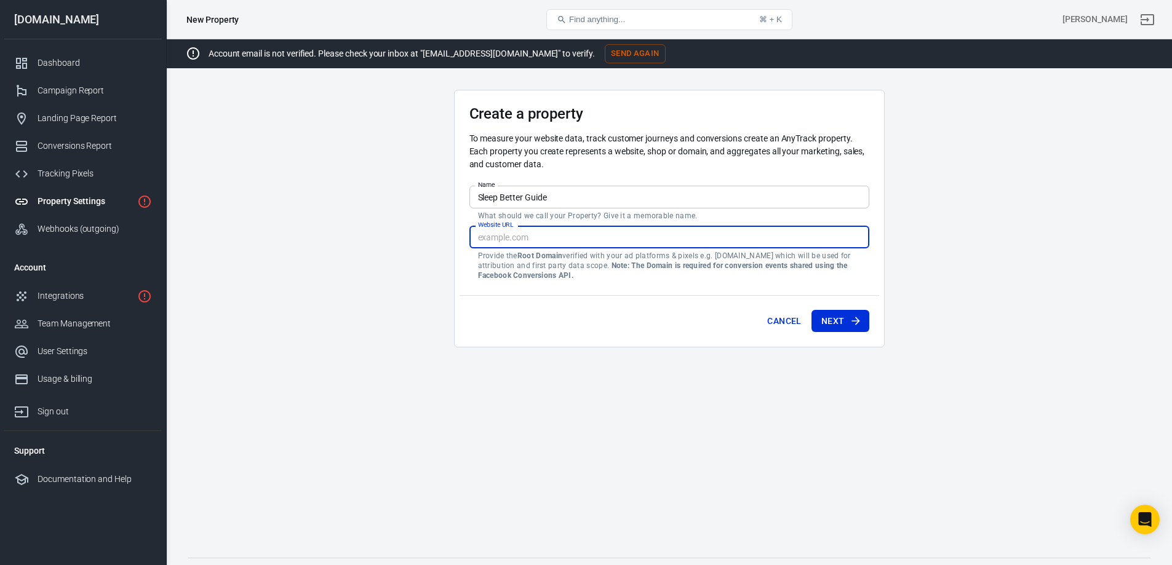
paste input "https://sleepbetterguide.com/"
type input "https://sleepbetterguide.com/"
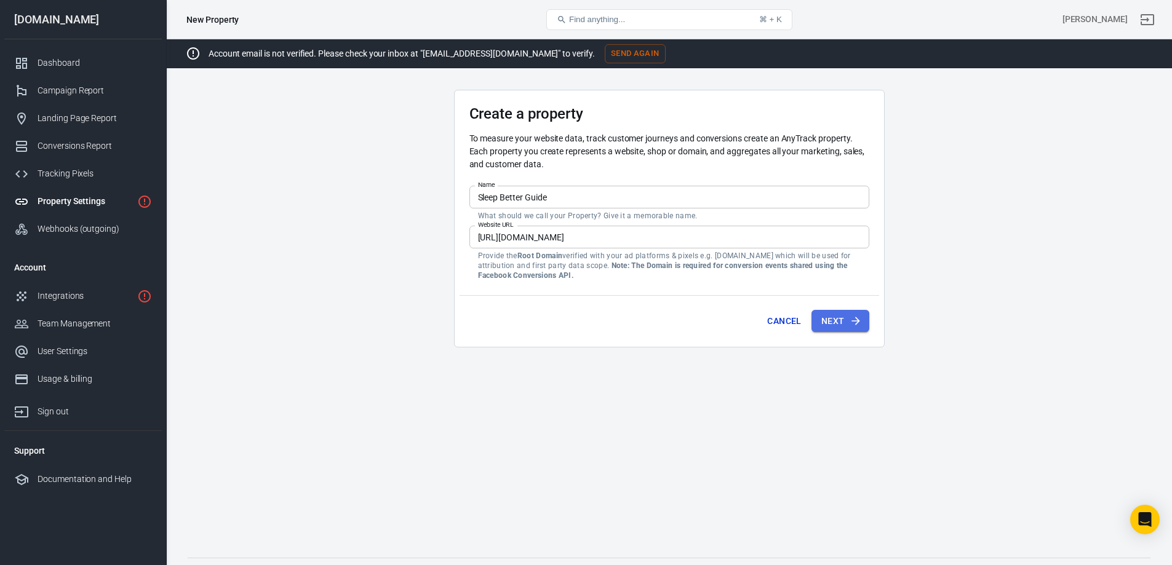
click at [837, 320] on button "Next" at bounding box center [840, 321] width 58 height 23
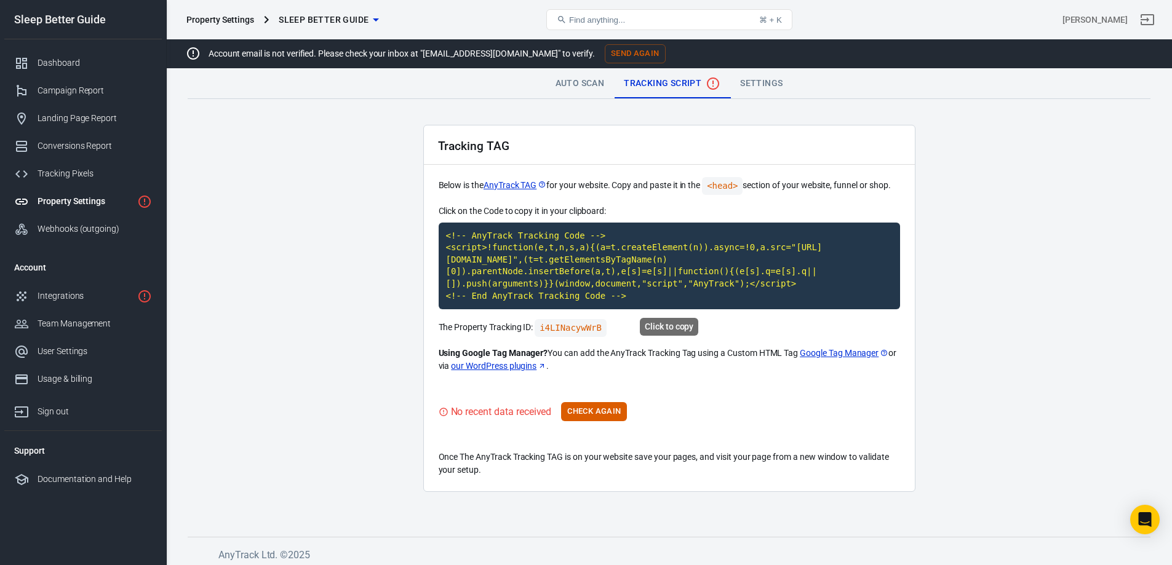
click at [586, 266] on code "<!-- AnyTrack Tracking Code --> <script>!function(e,t,n,s,a){(a=t.createElement…" at bounding box center [669, 266] width 461 height 87
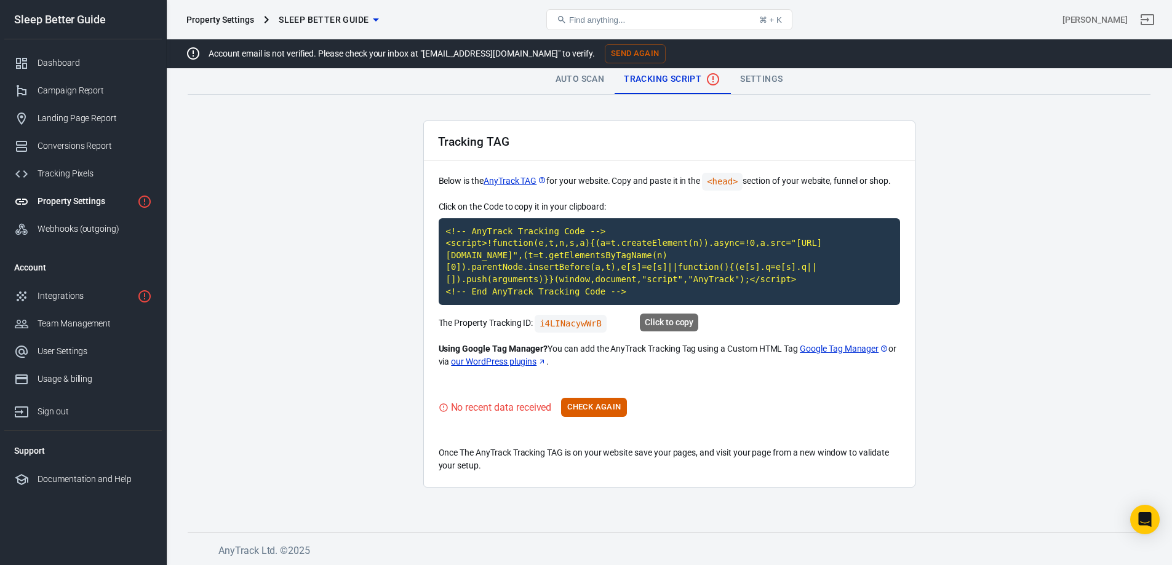
scroll to position [5, 0]
click at [584, 408] on button "Check Again" at bounding box center [594, 406] width 66 height 19
click at [74, 223] on div "Webhooks (outgoing)" at bounding box center [95, 229] width 114 height 13
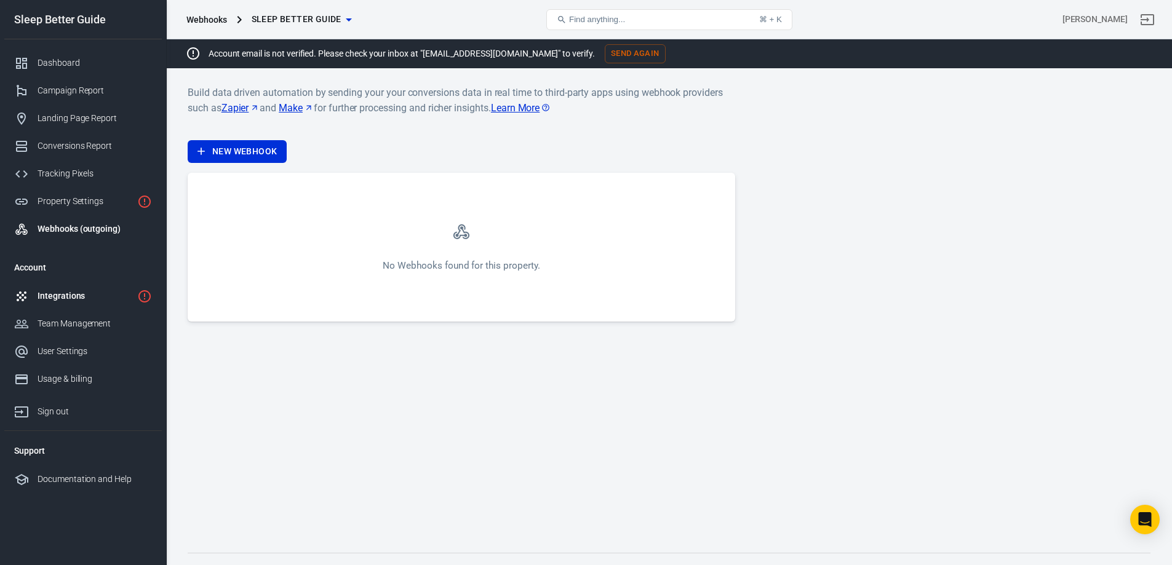
click at [67, 296] on div "Integrations" at bounding box center [85, 296] width 95 height 13
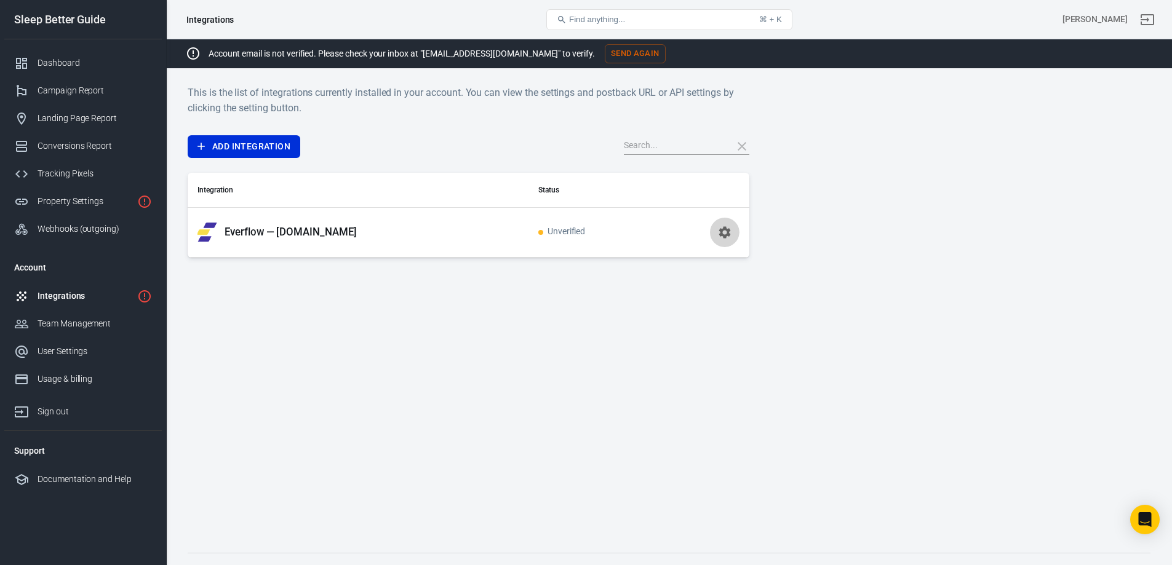
click at [729, 230] on icon "button" at bounding box center [725, 232] width 12 height 12
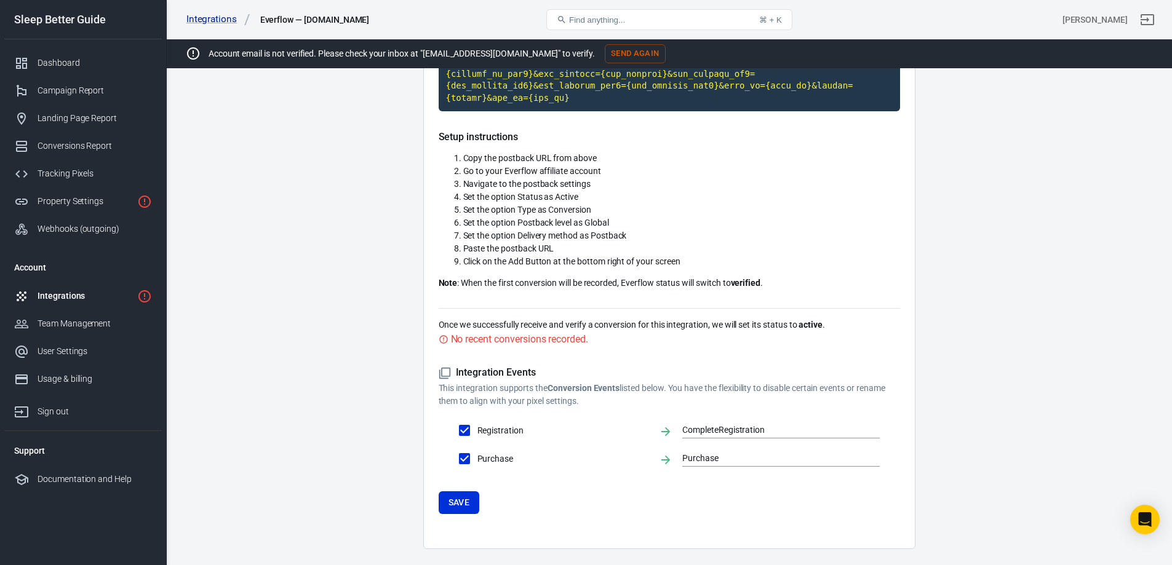
scroll to position [374, 0]
click at [464, 491] on button "Save" at bounding box center [459, 502] width 41 height 23
click at [142, 295] on icon "1 networks not verified yet" at bounding box center [144, 296] width 15 height 15
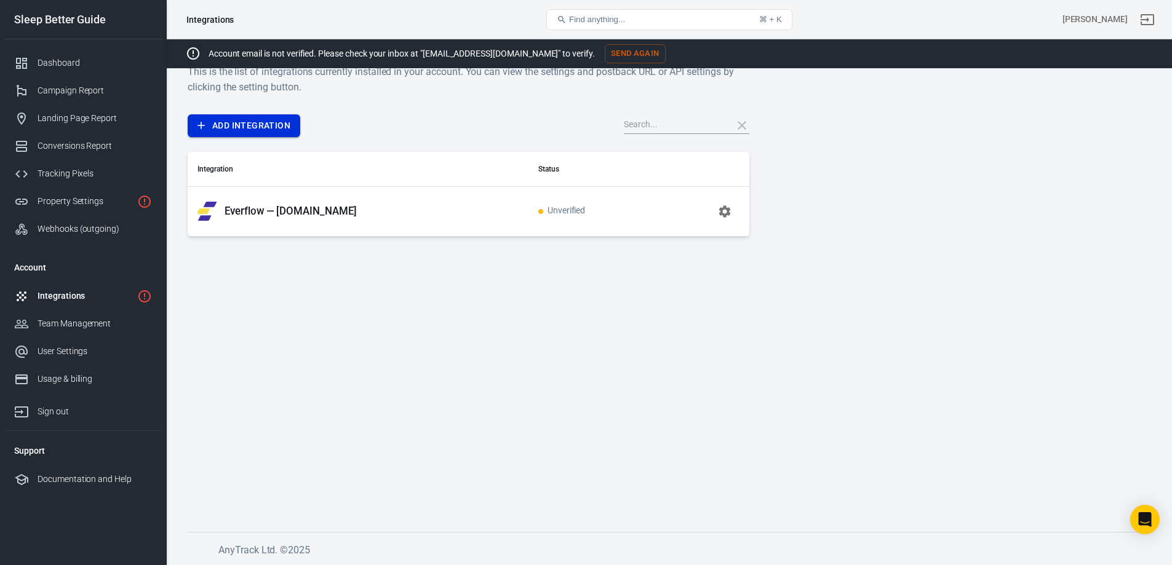
click at [239, 127] on link "Add Integration" at bounding box center [244, 125] width 113 height 23
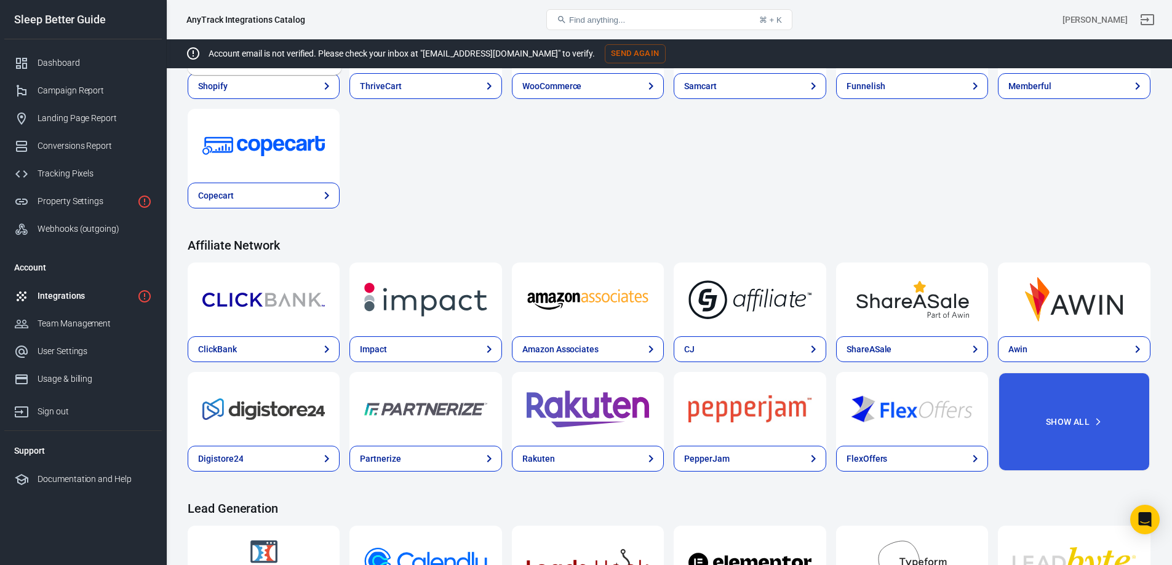
scroll to position [272, 0]
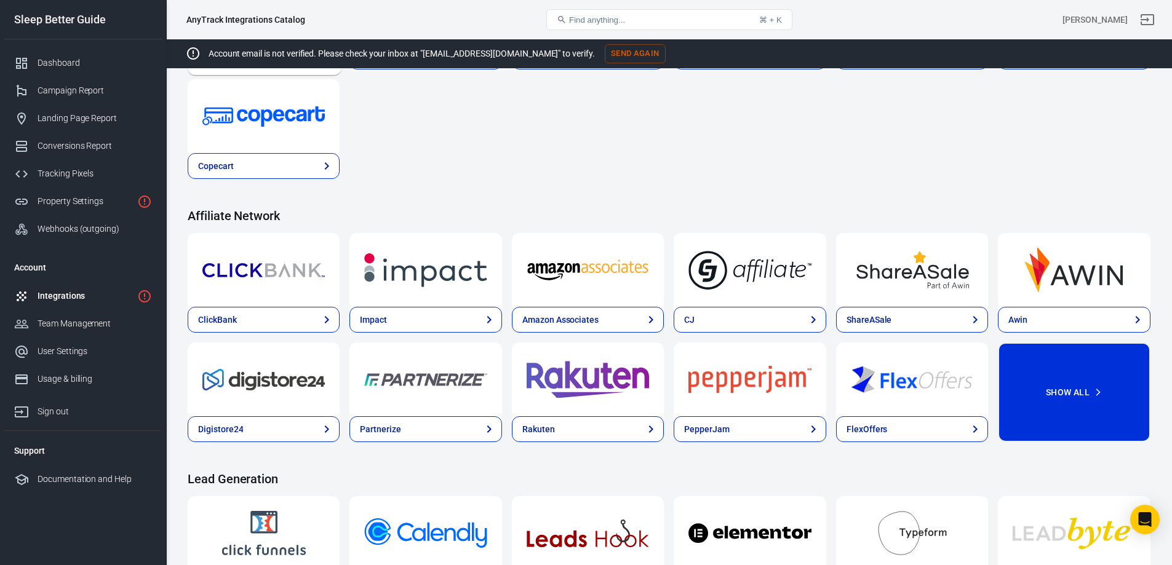
click at [1086, 384] on button "Show All" at bounding box center [1074, 393] width 152 height 100
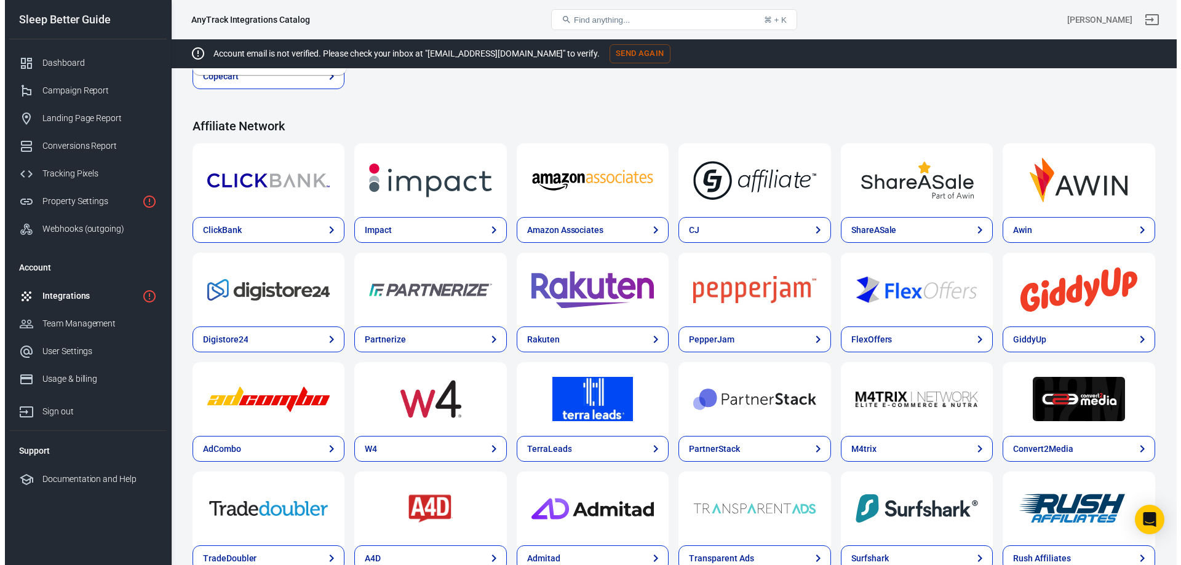
scroll to position [333, 0]
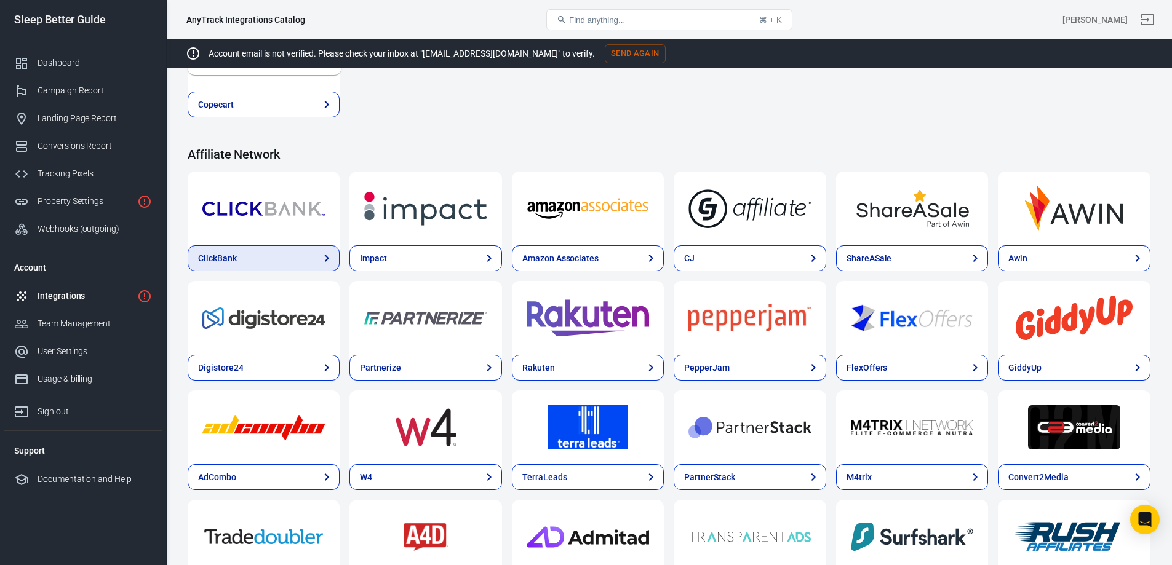
click at [229, 256] on div "ClickBank" at bounding box center [217, 258] width 39 height 13
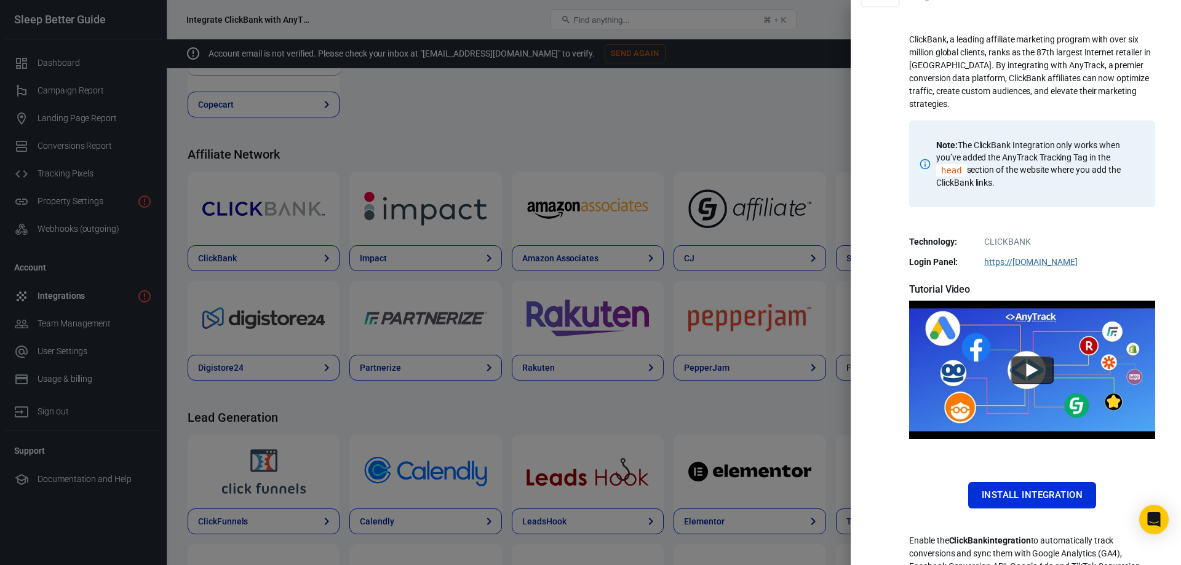
scroll to position [119, 0]
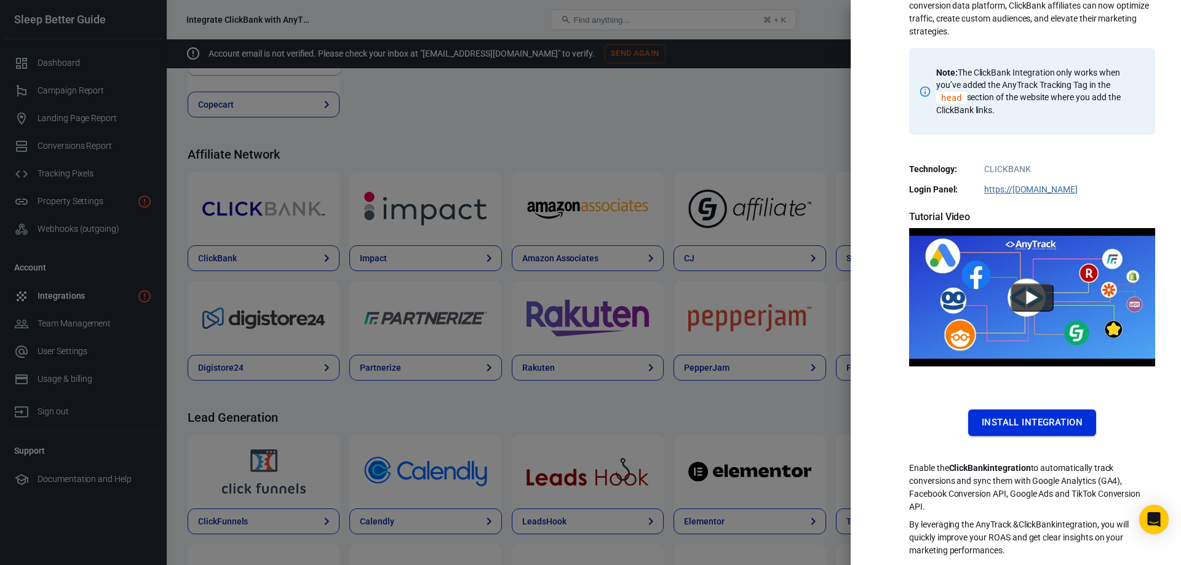
click at [1048, 423] on button "Install Integration" at bounding box center [1032, 423] width 128 height 26
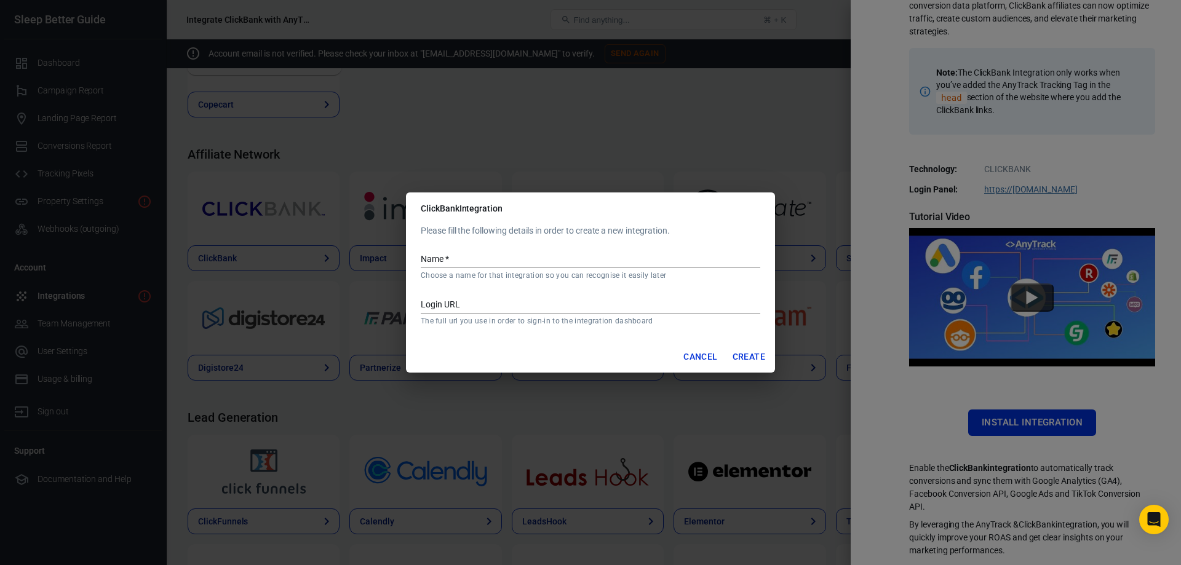
click at [462, 258] on input "Name   *" at bounding box center [591, 260] width 340 height 16
type input "My Clickbank"
click at [500, 295] on div "Login URL The full url you use in order to sign-in to the integration dashboard" at bounding box center [591, 307] width 340 height 38
click at [472, 304] on input "Login URL" at bounding box center [591, 306] width 340 height 16
paste input "https://accounts.clickbank.com/master/login.htm"
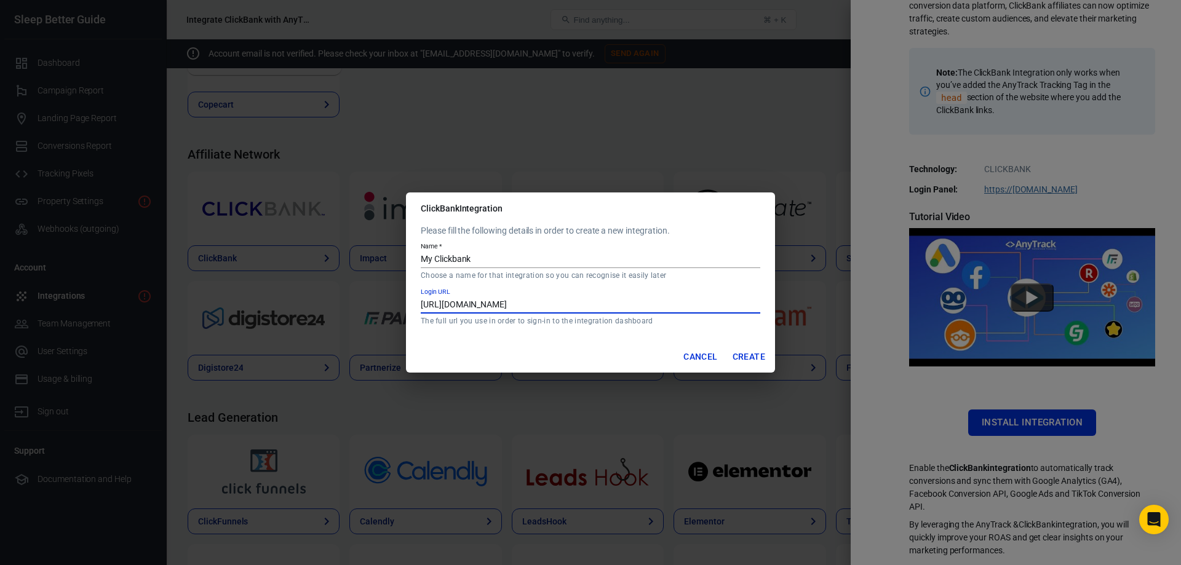
type input "https://accounts.clickbank.com/master/login.htm"
click at [752, 354] on button "Create" at bounding box center [749, 357] width 42 height 23
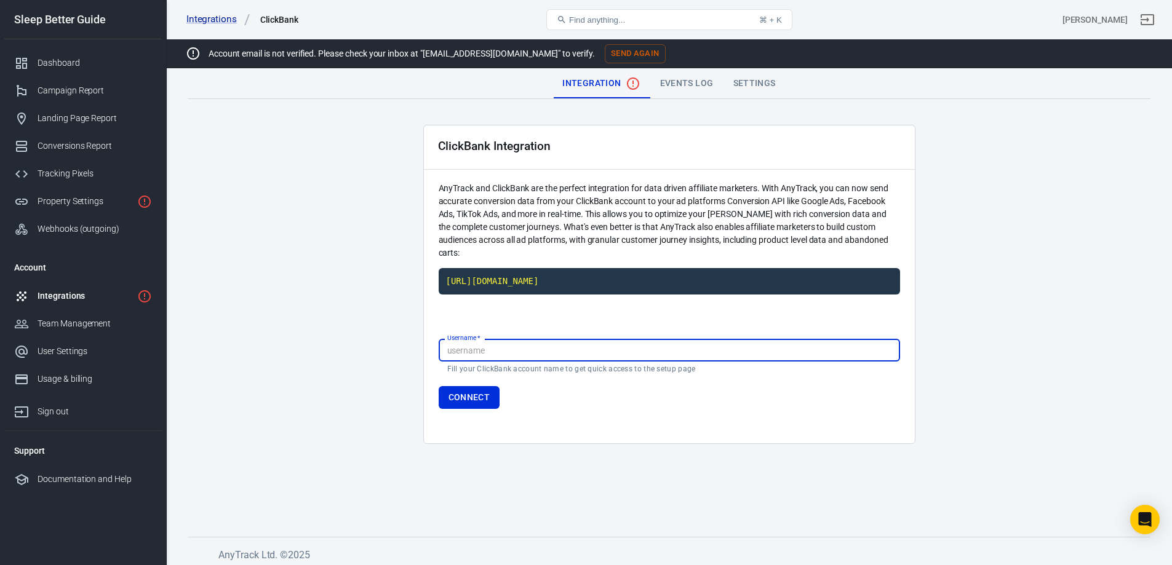
click at [499, 355] on input "Username   *" at bounding box center [669, 350] width 461 height 23
paste input "hello@kreativedigitalmediainc.com"
click at [471, 395] on button "Connect" at bounding box center [470, 397] width 62 height 23
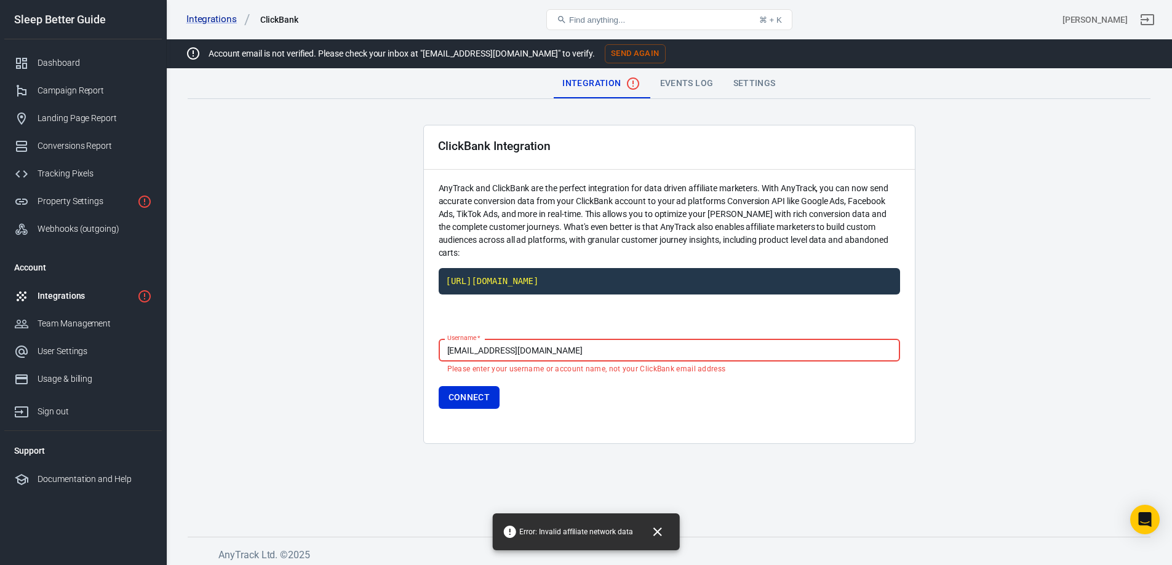
click at [583, 351] on input "hello@kreativedigitalmediainc.com" at bounding box center [669, 350] width 461 height 23
drag, startPoint x: 583, startPoint y: 351, endPoint x: 511, endPoint y: 349, distance: 72.0
click at [511, 349] on input "hello@kreativedigitalmediainc.com" at bounding box center [669, 350] width 461 height 23
click at [473, 349] on input "hello@kreativedi" at bounding box center [669, 350] width 461 height 23
type input "kreativedi"
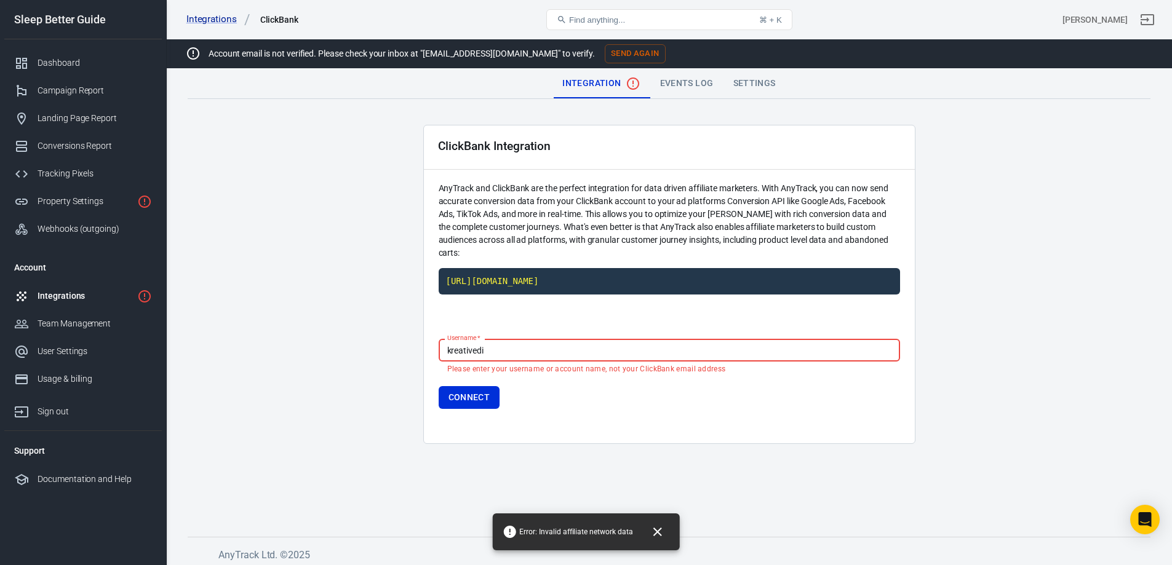
click at [514, 323] on div "Username   * kreativedi Username   * Please enter your username or account name…" at bounding box center [669, 371] width 461 height 114
click at [475, 397] on button "Connect" at bounding box center [470, 397] width 62 height 23
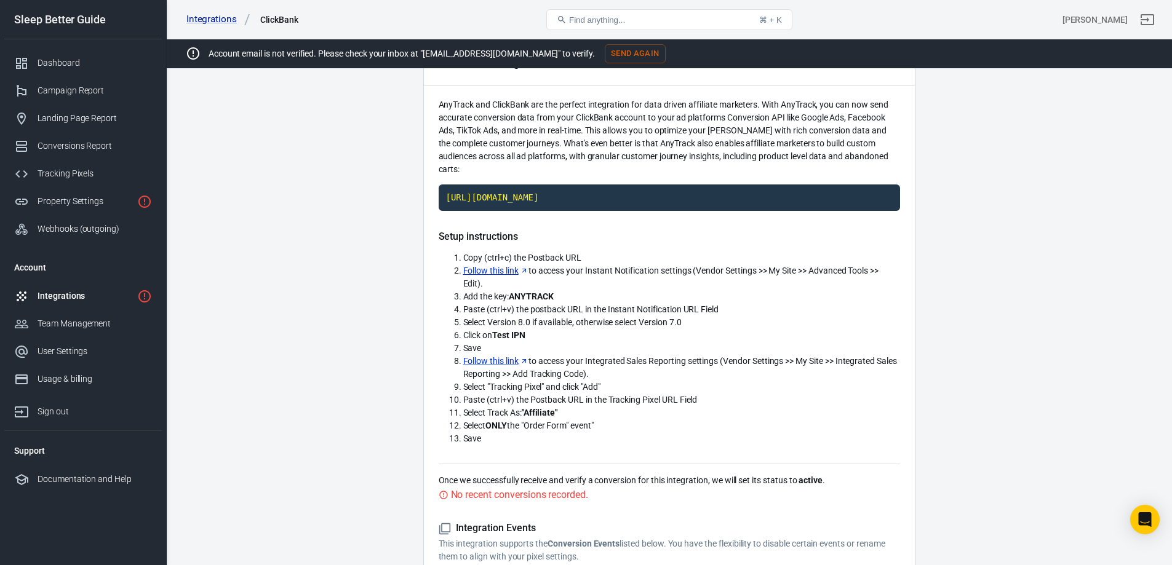
scroll to position [62, 0]
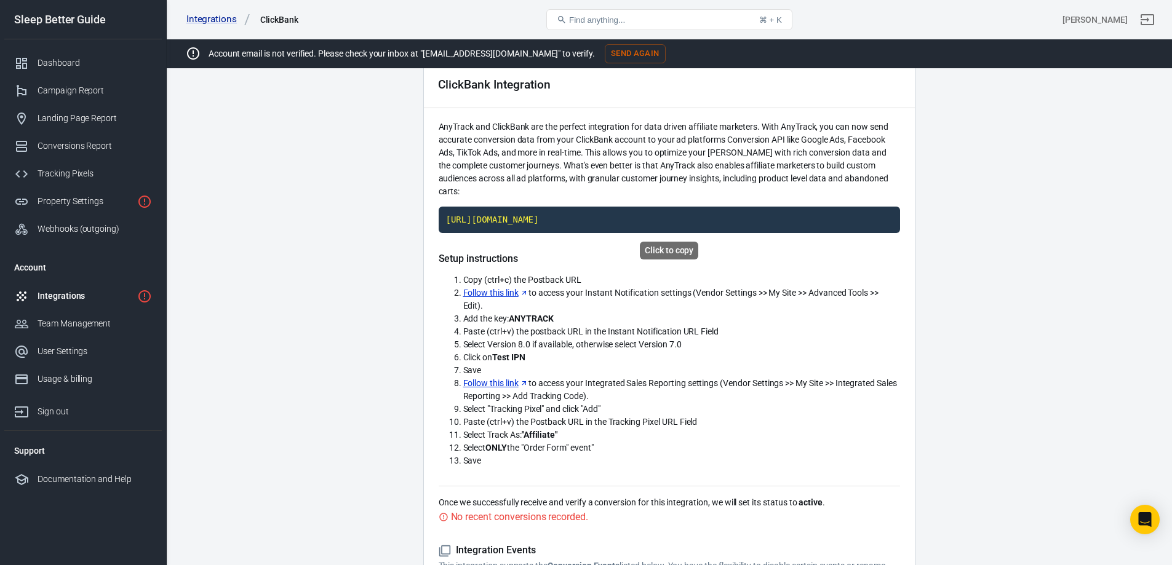
click at [639, 220] on code "https://t1.anytrack.io/ssz0EPfR/collect/clickbank-myclickbank" at bounding box center [669, 220] width 461 height 27
click at [488, 288] on link "Follow this link" at bounding box center [495, 293] width 65 height 13
click at [499, 292] on link "Follow this link" at bounding box center [495, 293] width 65 height 13
click at [485, 292] on link "Follow this link" at bounding box center [495, 293] width 65 height 13
click at [639, 218] on code "https://t1.anytrack.io/ssz0EPfR/collect/clickbank-myclickbank" at bounding box center [669, 220] width 461 height 27
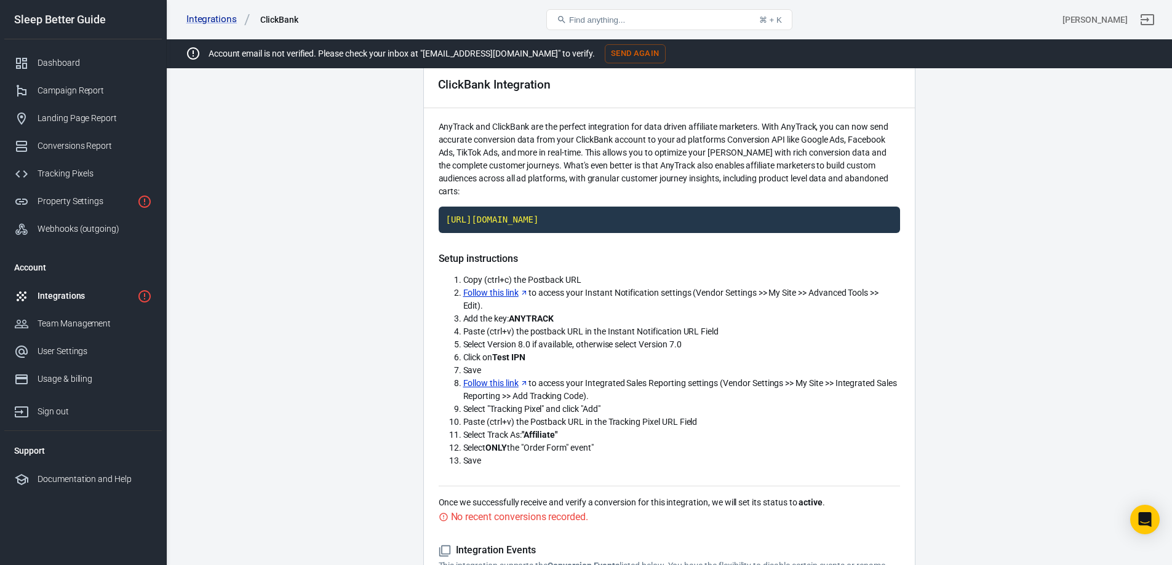
click at [481, 384] on link "Follow this link" at bounding box center [495, 383] width 65 height 13
click at [605, 225] on code "https://t1.anytrack.io/ssz0EPfR/collect/clickbank-myclickbank" at bounding box center [669, 220] width 461 height 27
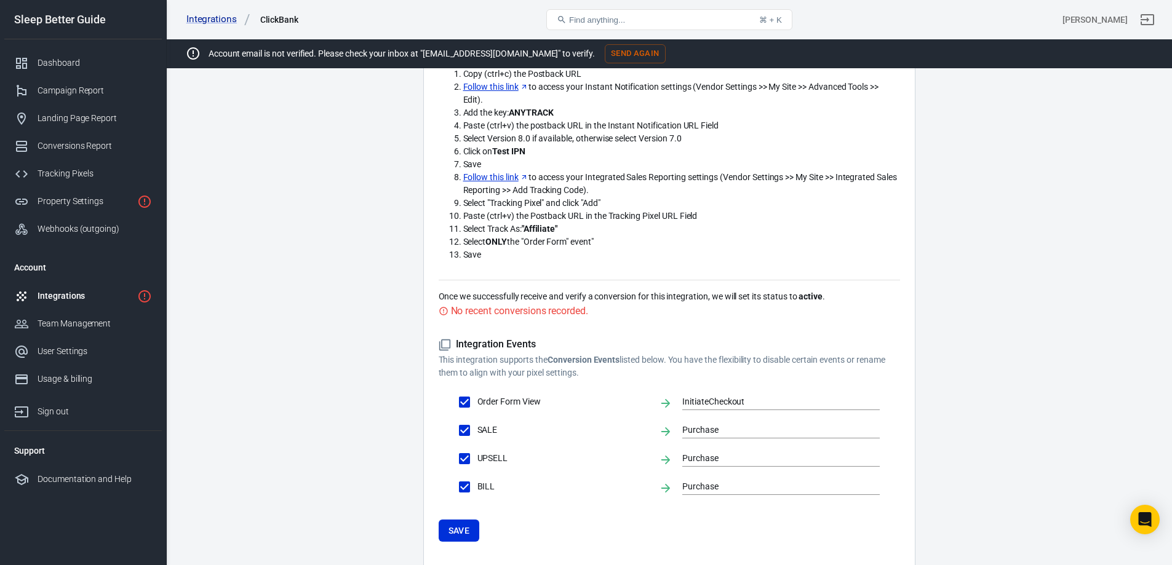
scroll to position [308, 0]
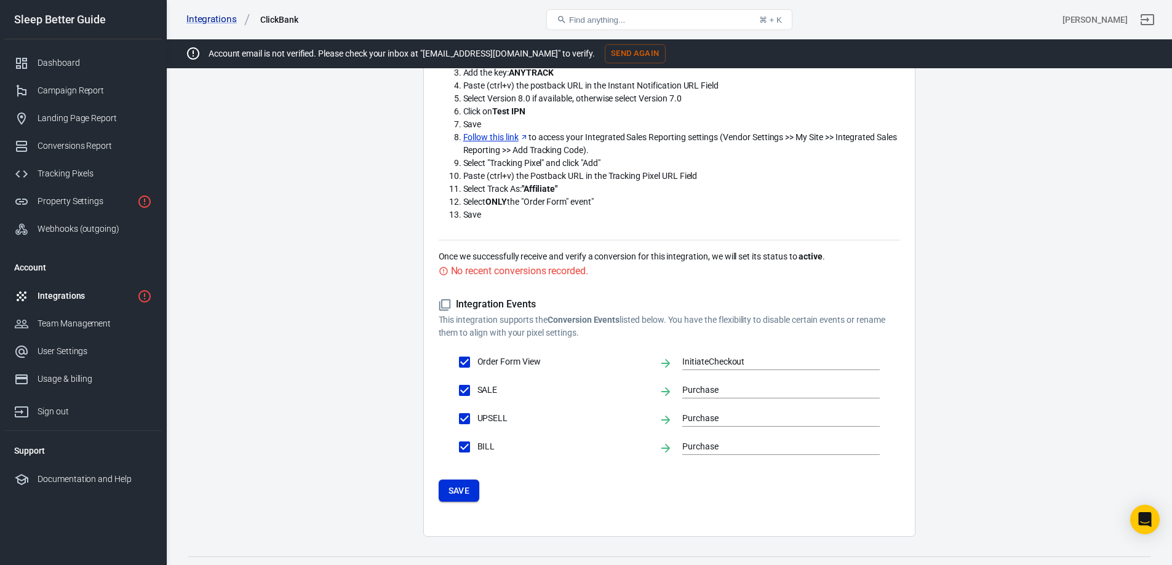
click at [462, 488] on button "Save" at bounding box center [459, 491] width 41 height 23
